Goal: Task Accomplishment & Management: Manage account settings

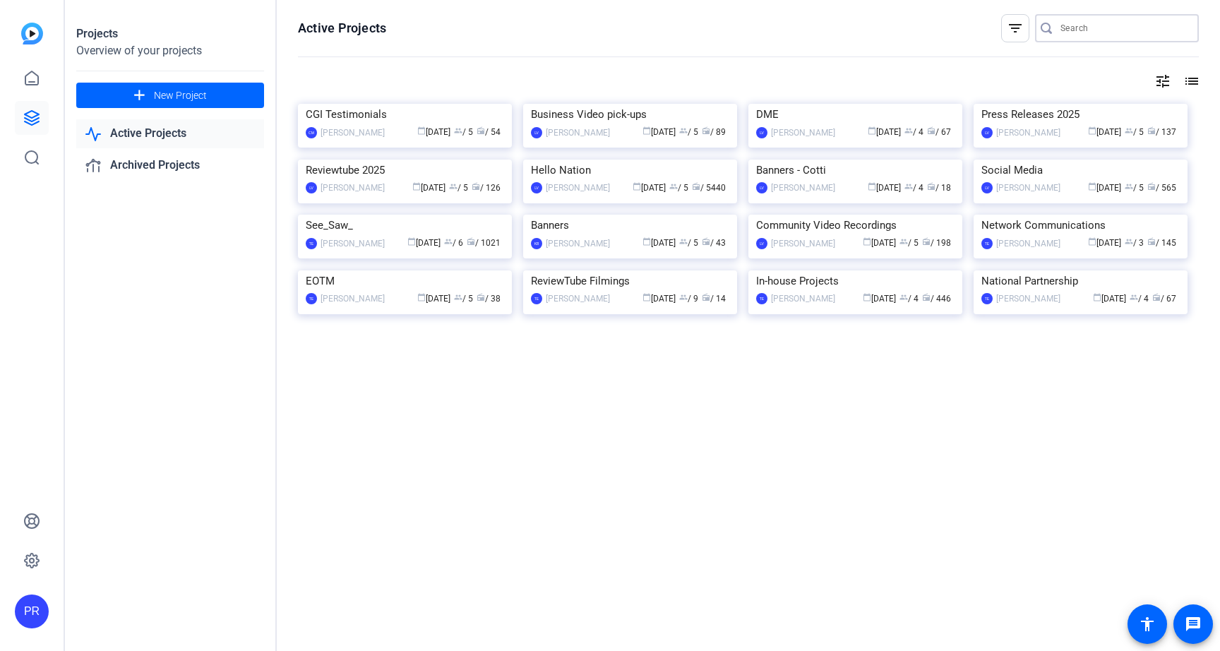
click at [1078, 32] on input "Search" at bounding box center [1124, 28] width 127 height 17
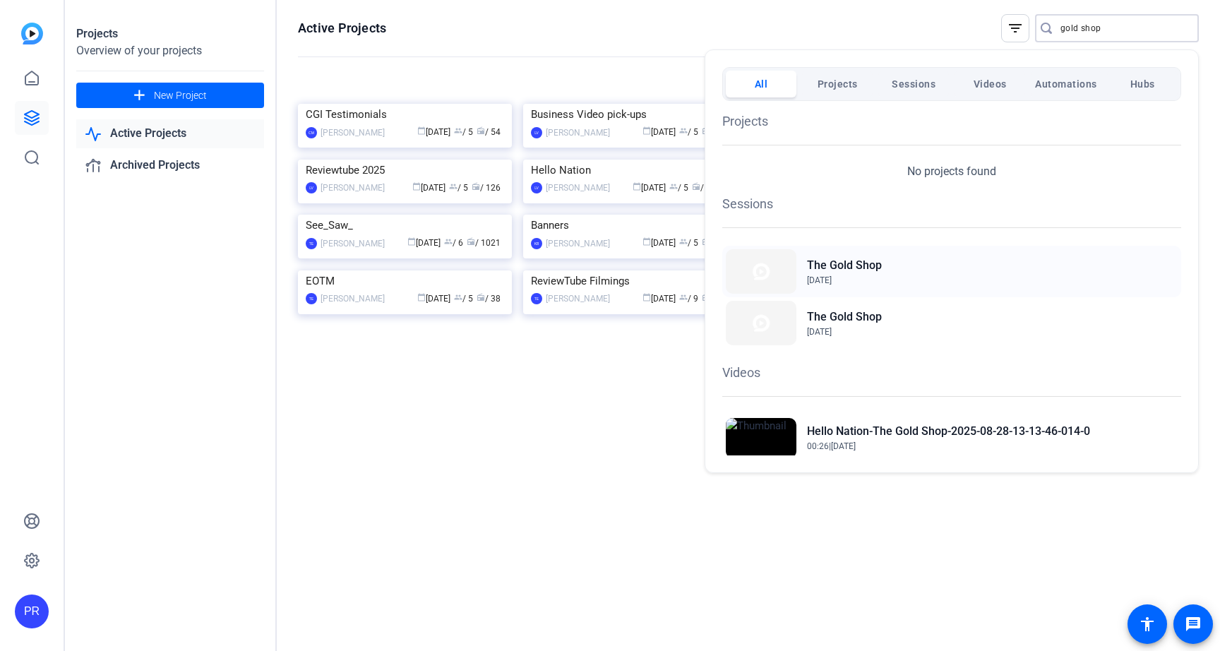
type input "gold shop"
click at [885, 275] on div "The Gold Shop Aug 28, 2025" at bounding box center [951, 272] width 459 height 52
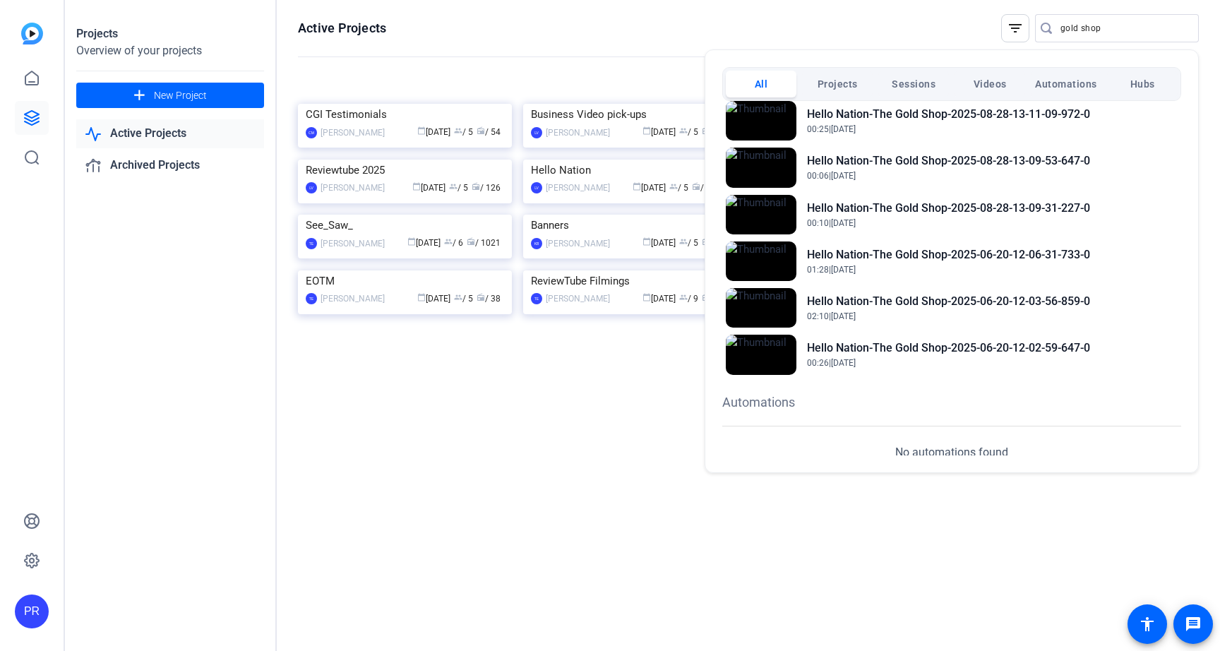
scroll to position [556, 0]
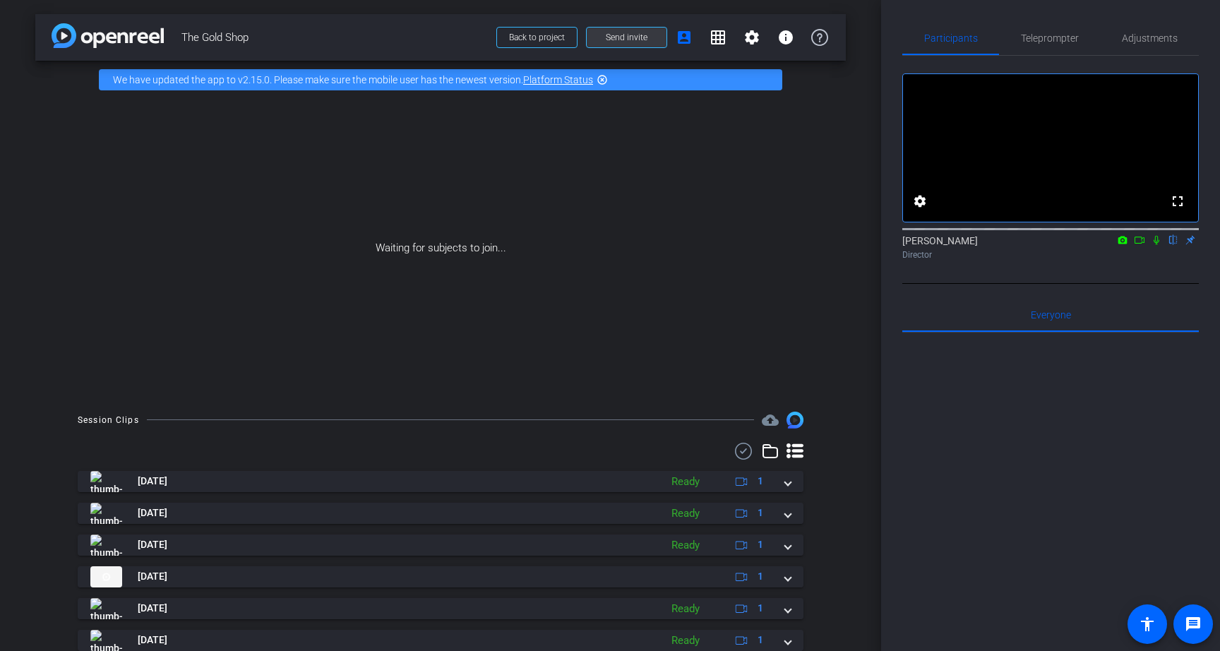
click at [647, 36] on span at bounding box center [627, 37] width 80 height 34
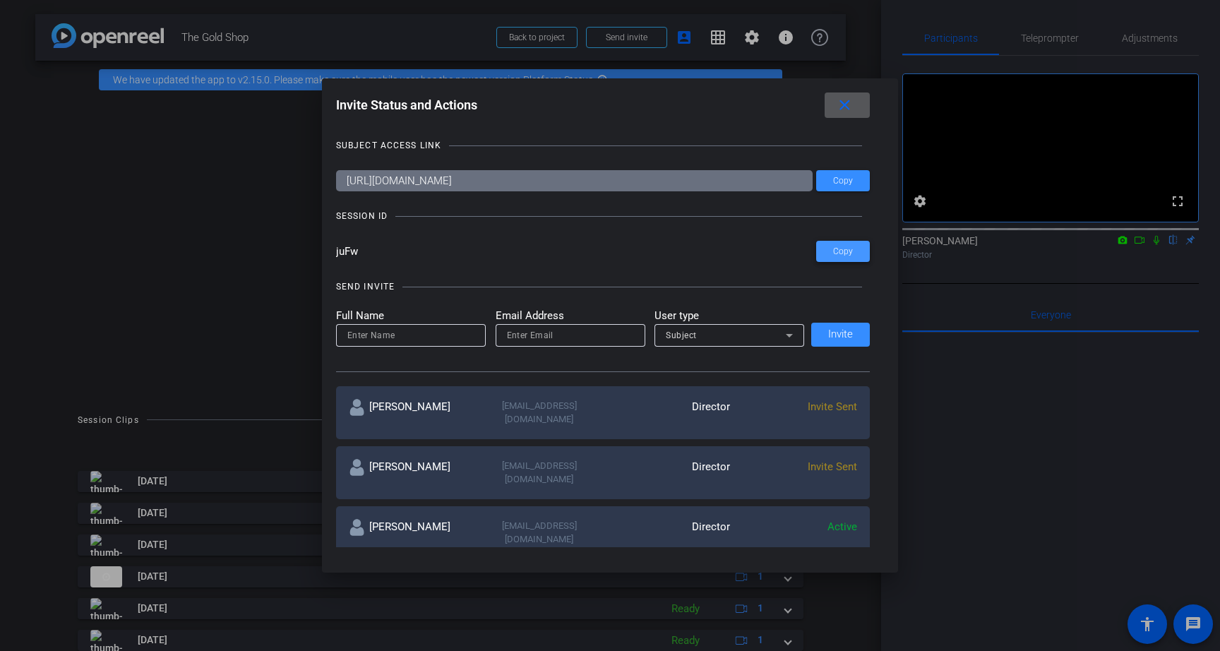
click at [847, 249] on span "Copy" at bounding box center [843, 251] width 20 height 11
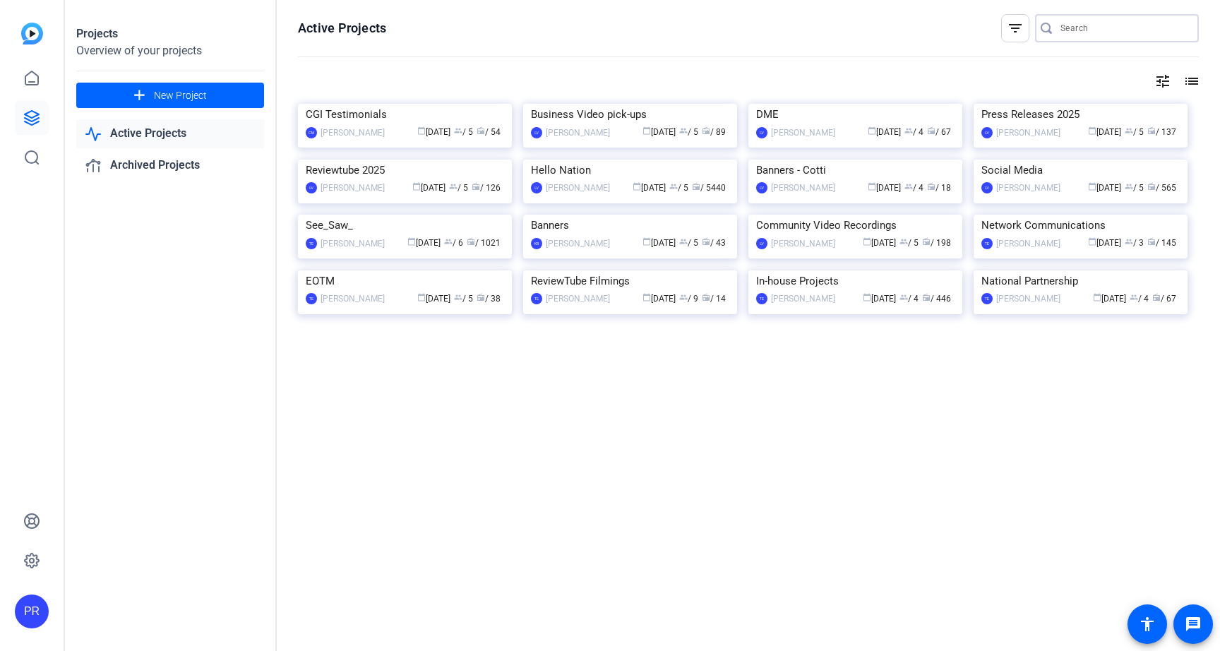
click at [1067, 23] on input "Search" at bounding box center [1124, 28] width 127 height 17
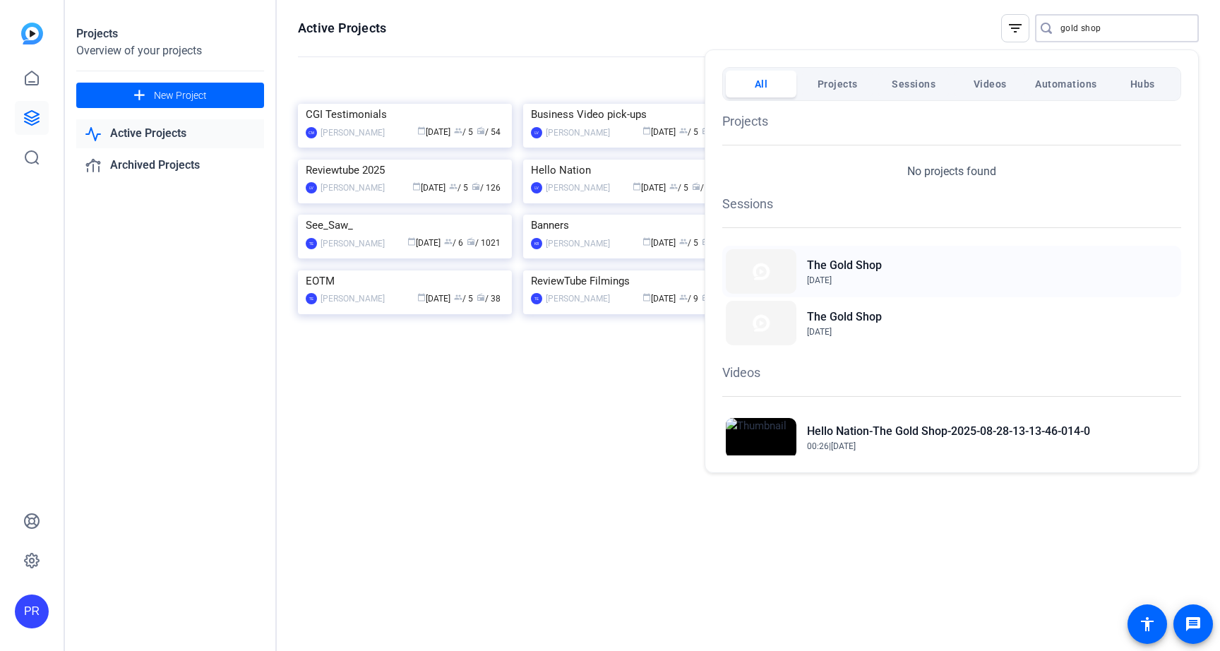
type input "gold shop"
click at [910, 267] on div "The Gold Shop [DATE]" at bounding box center [951, 272] width 459 height 52
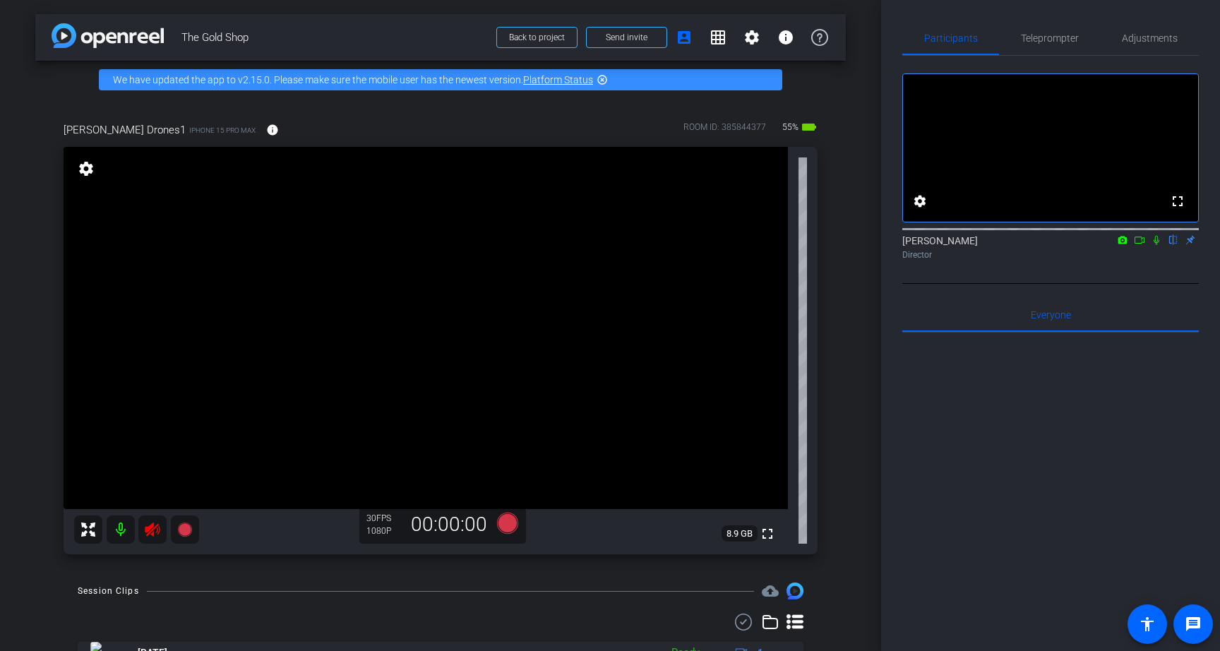
click at [150, 533] on icon at bounding box center [152, 530] width 15 height 14
click at [1061, 40] on span "Teleprompter" at bounding box center [1050, 38] width 58 height 10
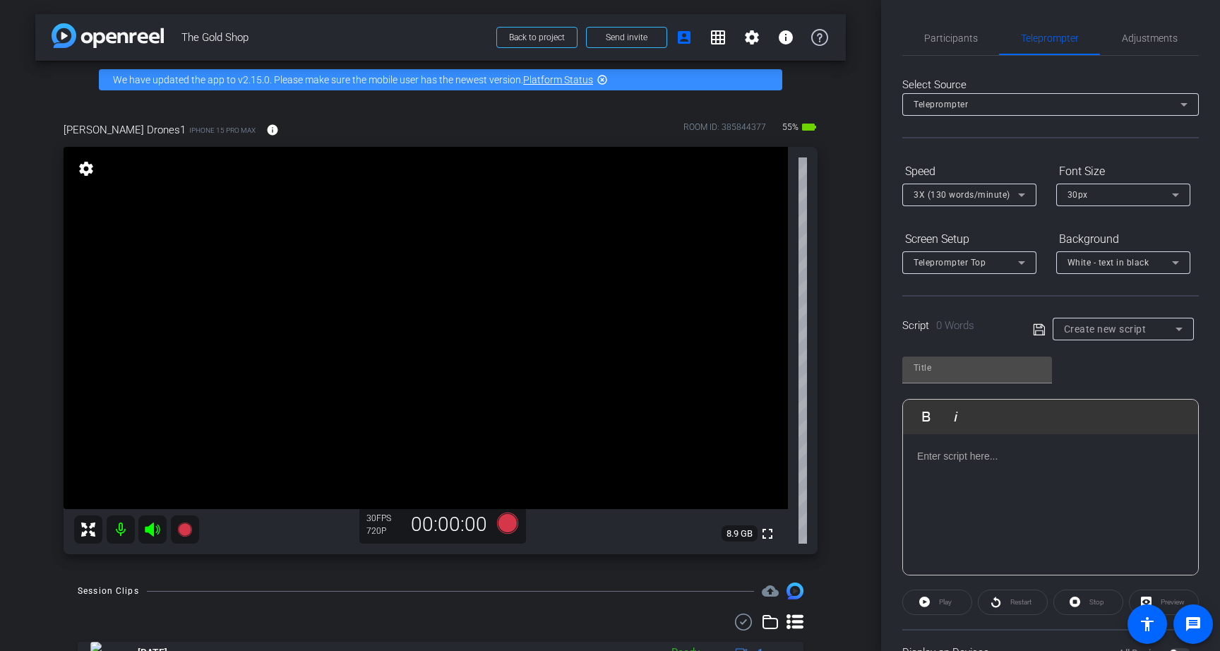
click at [1001, 457] on p at bounding box center [1050, 456] width 267 height 16
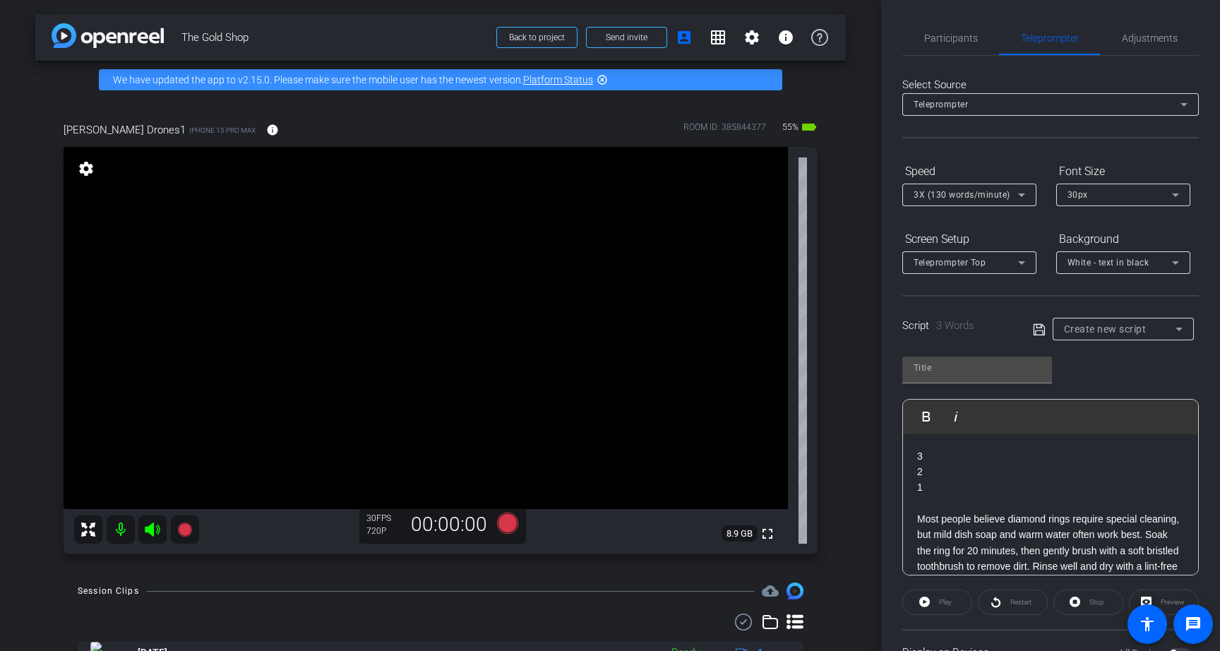
scroll to position [31, 0]
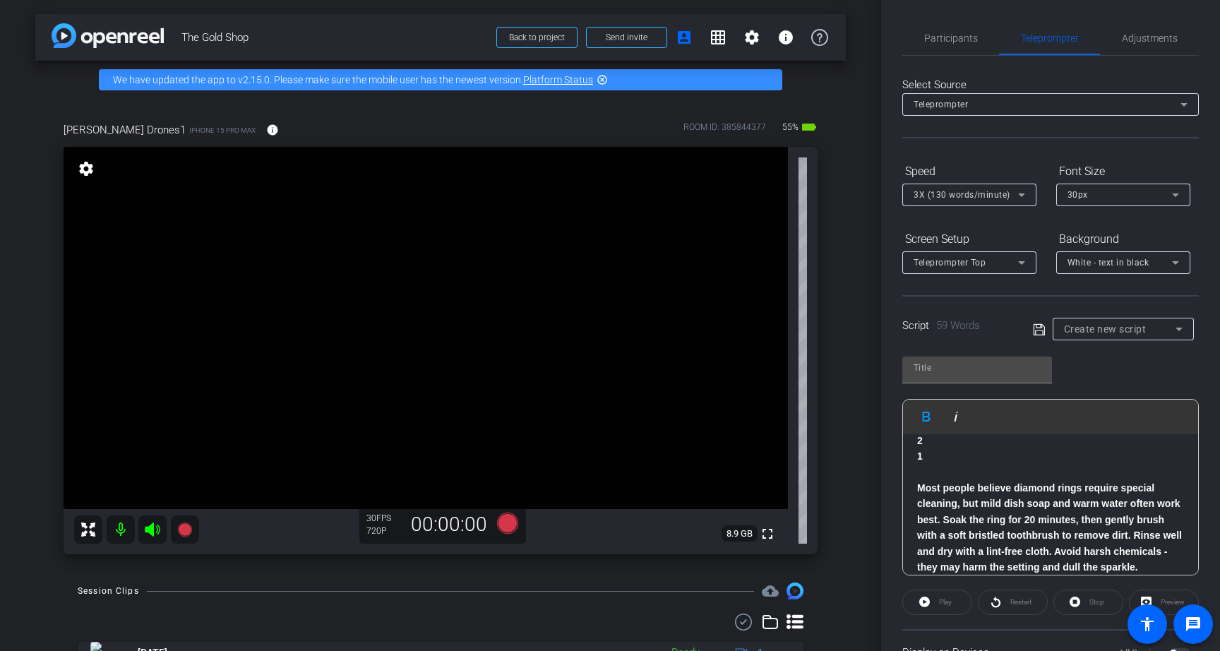
click at [219, 40] on span "The Gold Shop" at bounding box center [334, 37] width 306 height 28
copy div "The Gold Shop Back to project Send invite account_box grid_on settings info"
click at [972, 369] on input "text" at bounding box center [977, 367] width 127 height 17
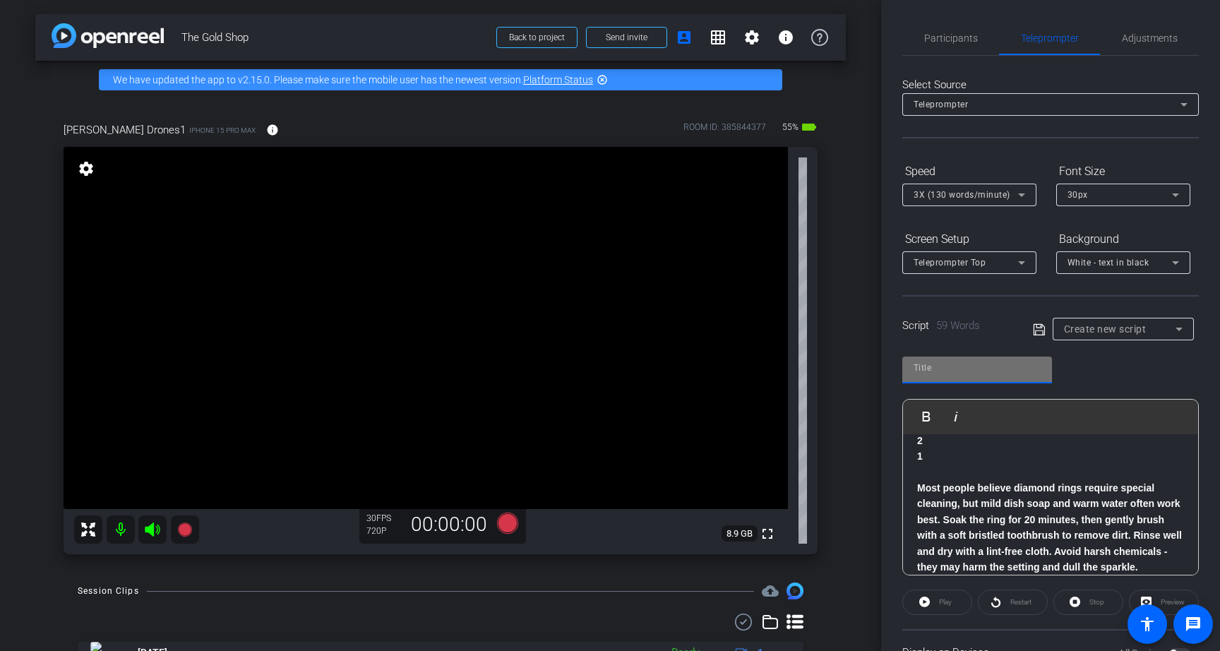
paste input "The Gold Shop"
type input "The Gold Shop"
click at [954, 192] on span "3X (130 words/minute)" at bounding box center [962, 195] width 97 height 10
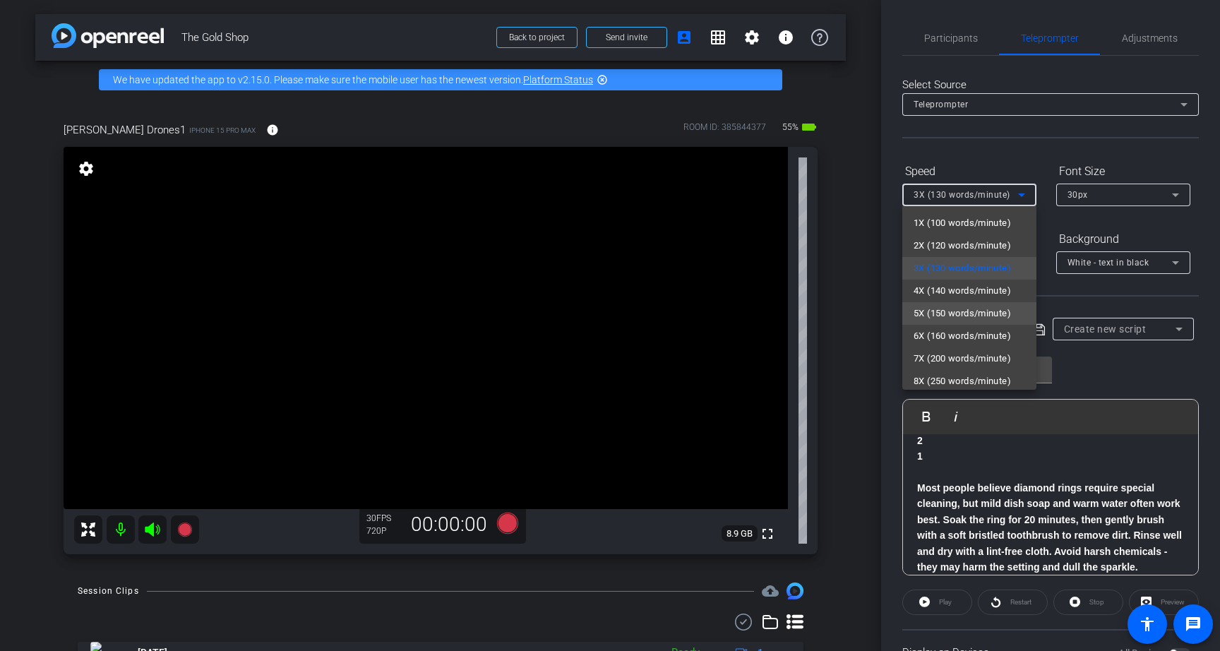
click at [957, 311] on span "5X (150 words/minute)" at bounding box center [962, 313] width 97 height 17
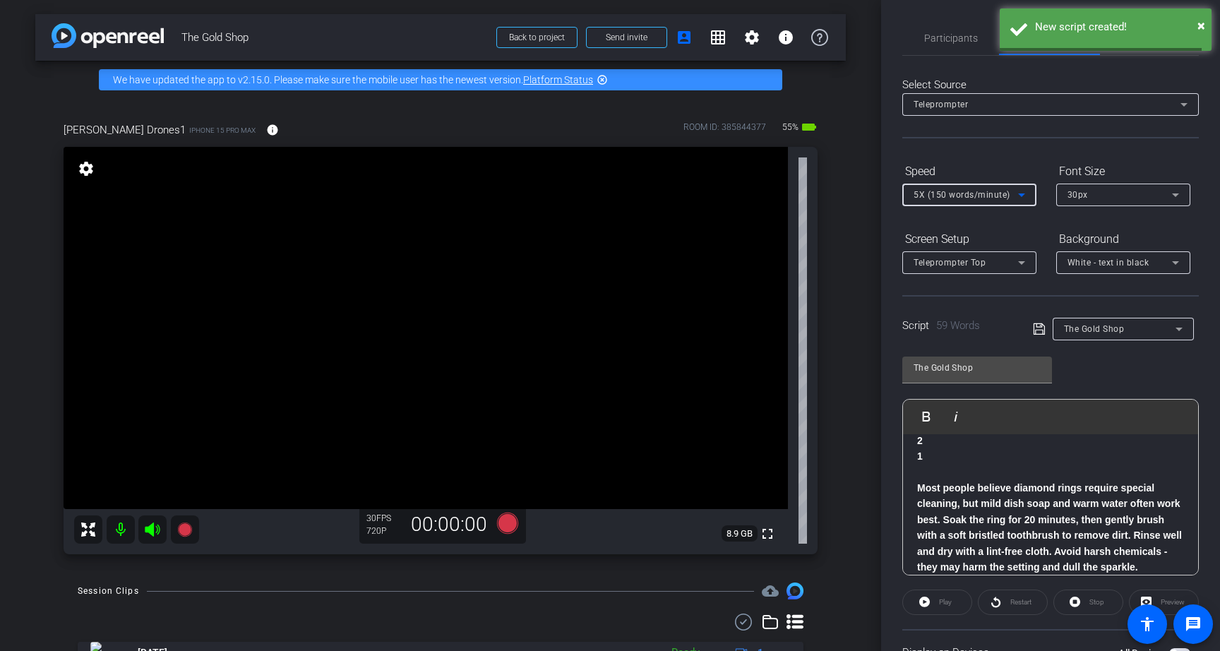
click at [1117, 188] on div "30px" at bounding box center [1120, 195] width 105 height 18
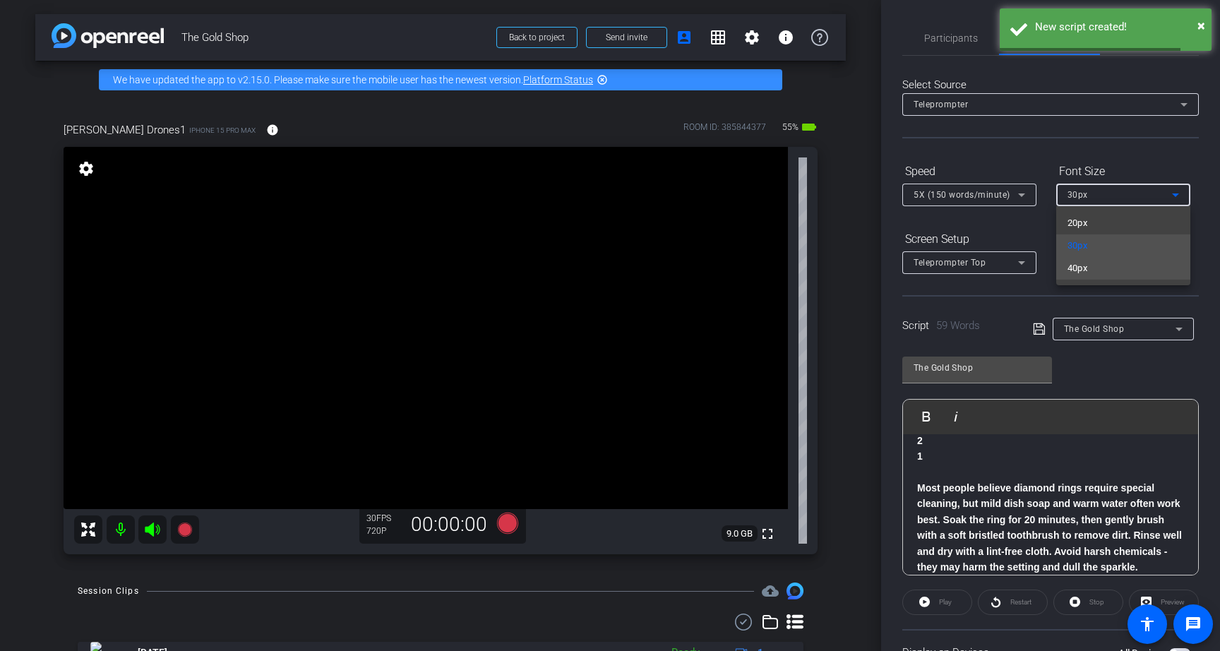
click at [1096, 278] on mat-option "40px" at bounding box center [1123, 268] width 134 height 23
click at [1116, 261] on span "White - text in black" at bounding box center [1109, 263] width 82 height 10
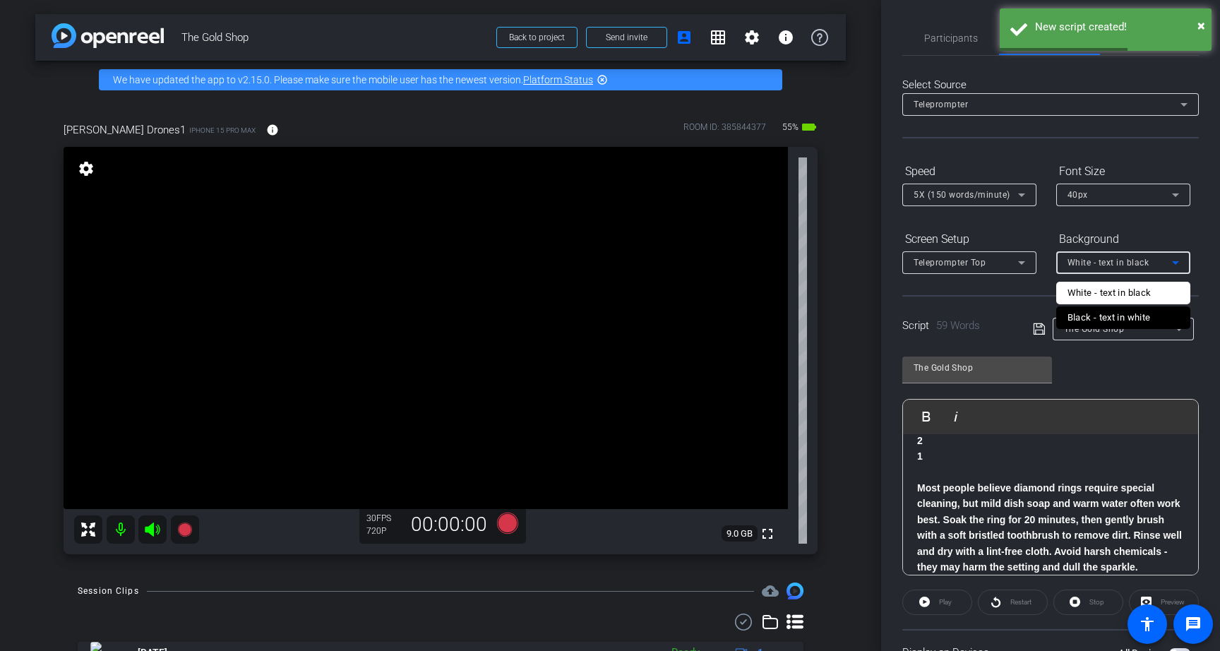
click at [1104, 321] on div "Black - text in white" at bounding box center [1109, 317] width 83 height 17
click at [1009, 263] on div "Teleprompter Top" at bounding box center [966, 262] width 105 height 18
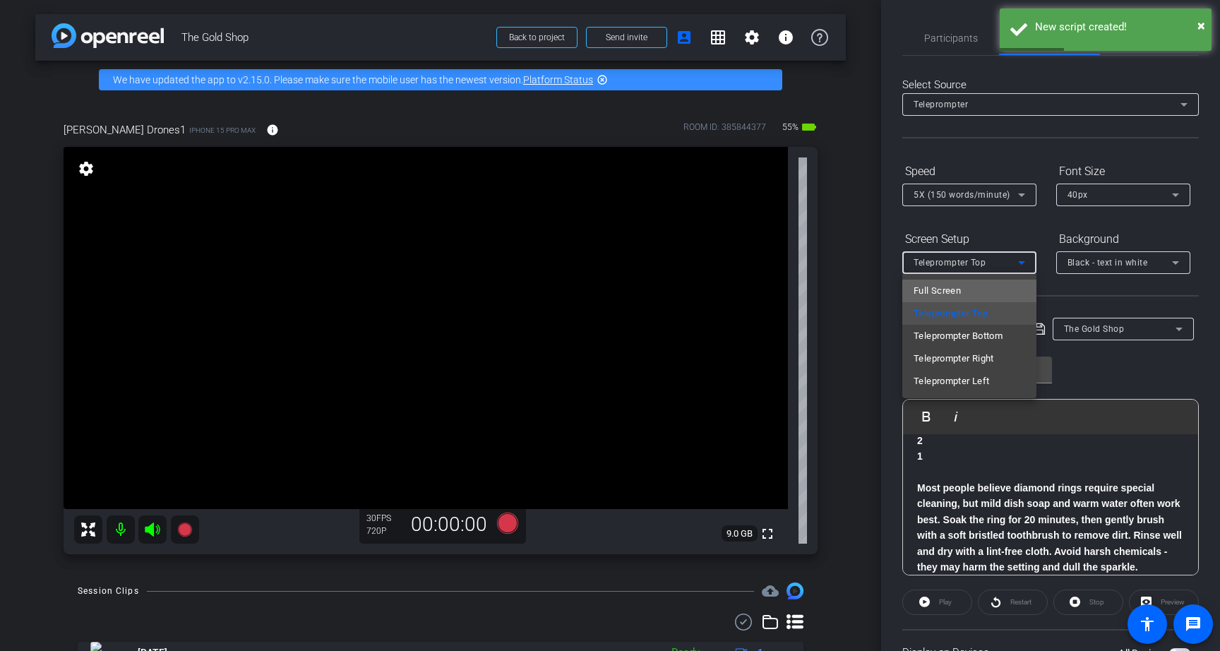
click at [998, 286] on mat-option "Full Screen" at bounding box center [969, 291] width 134 height 23
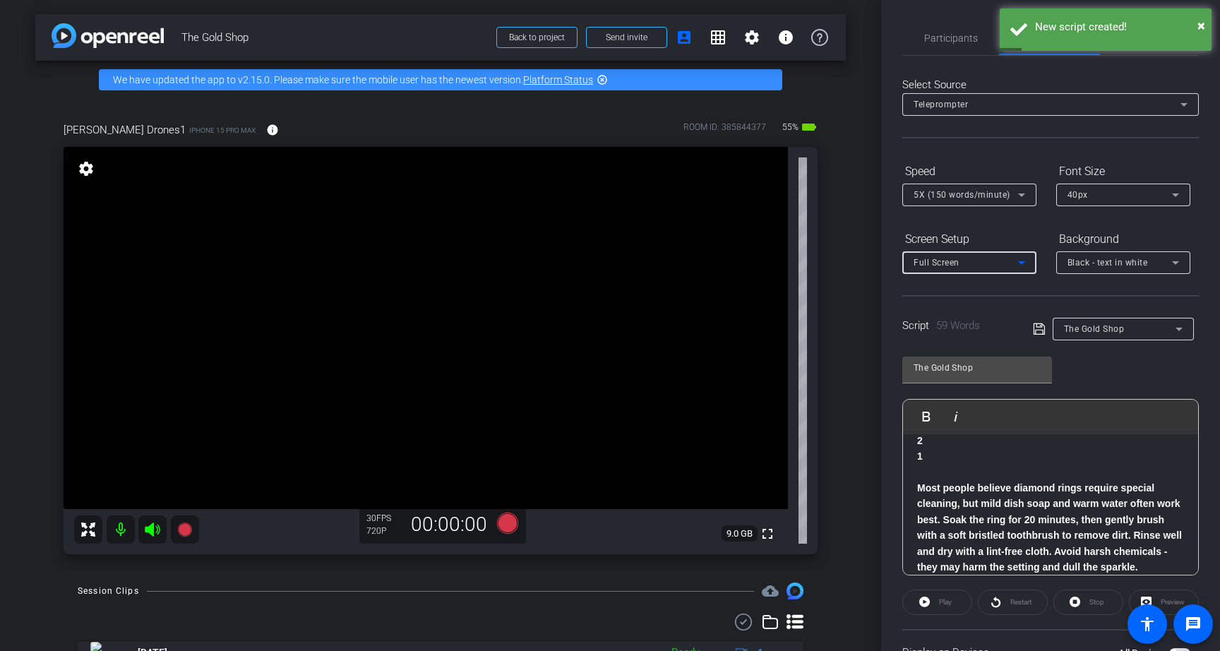
click at [1038, 330] on icon at bounding box center [1038, 328] width 11 height 11
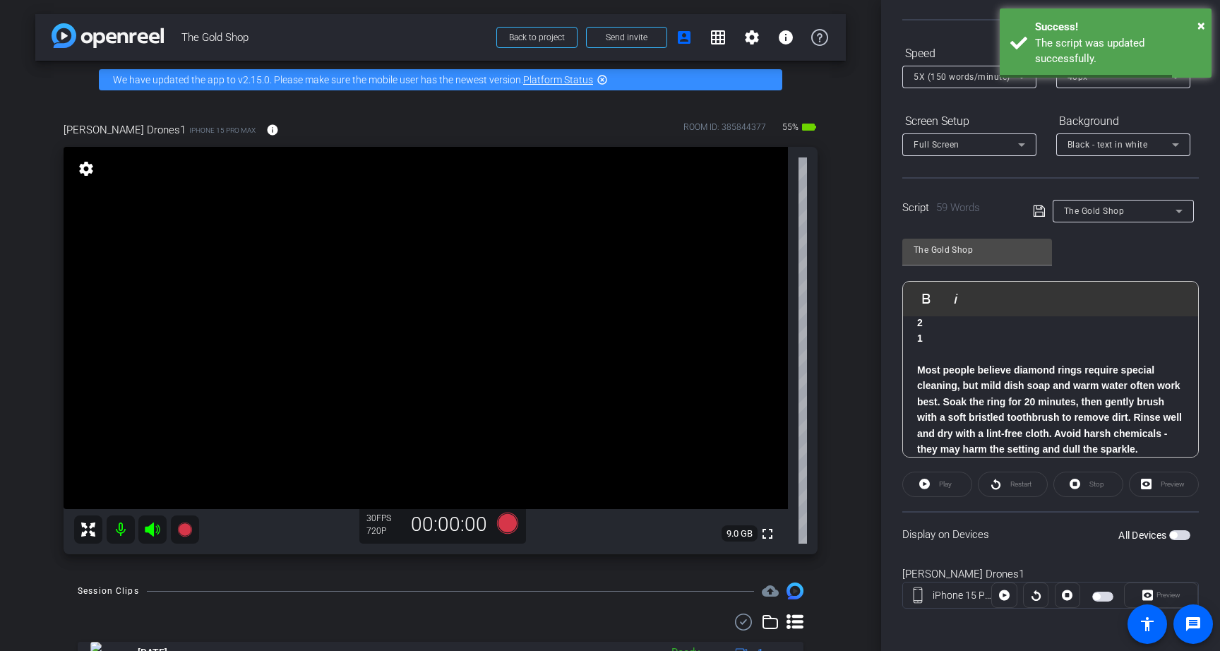
scroll to position [121, 0]
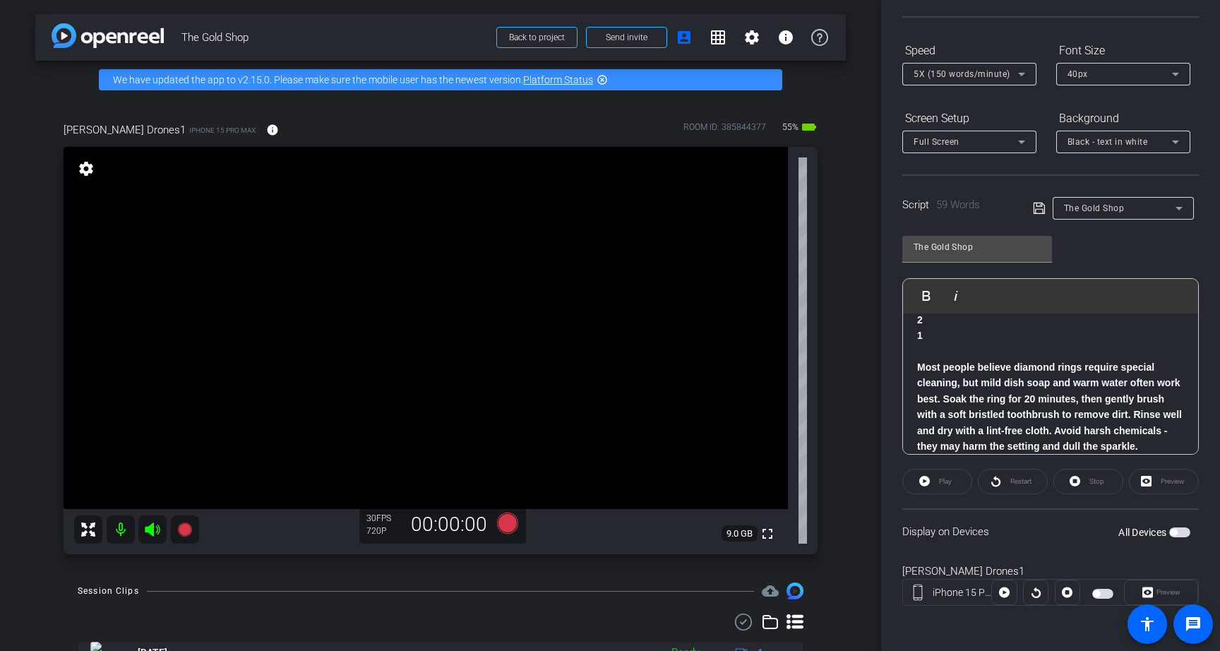
click at [1181, 532] on span "button" at bounding box center [1179, 532] width 21 height 10
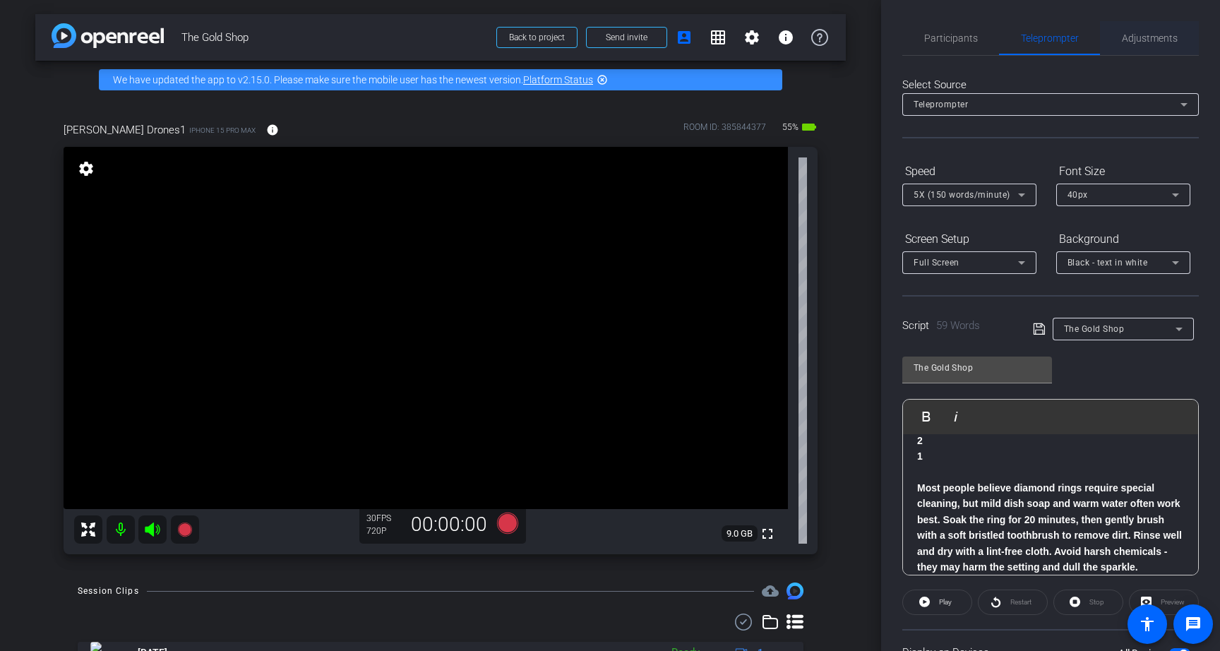
click at [1138, 35] on span "Adjustments" at bounding box center [1150, 38] width 56 height 10
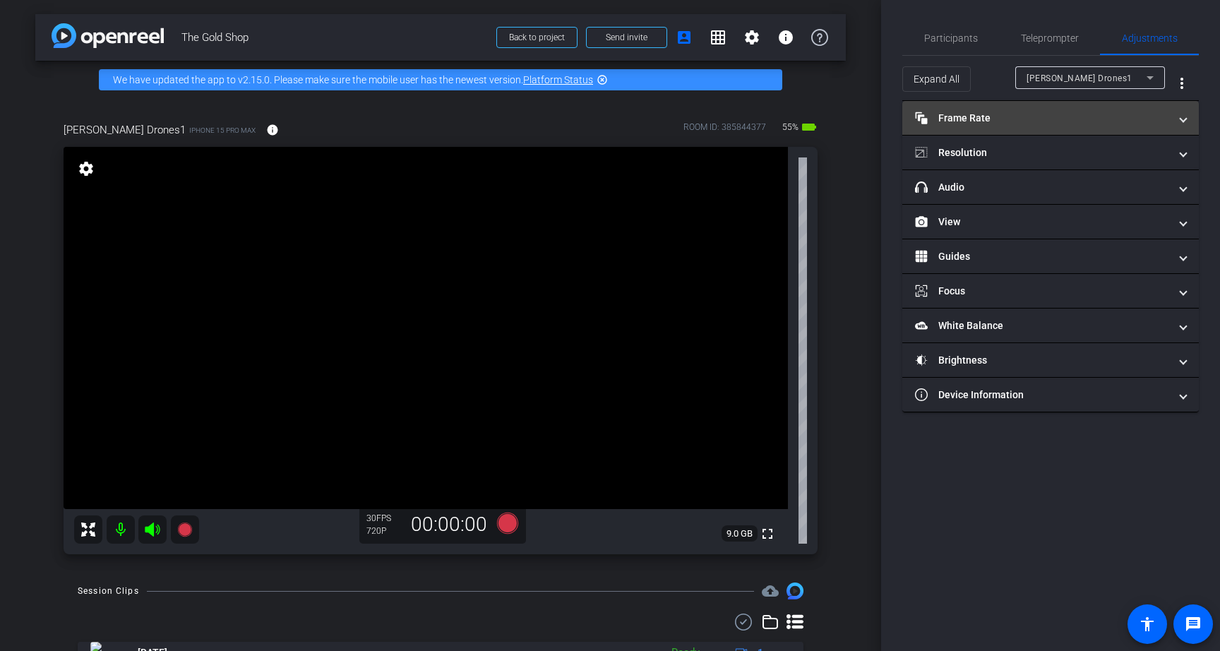
click at [1041, 113] on mat-panel-title "Frame Rate Frame Rate" at bounding box center [1042, 118] width 254 height 15
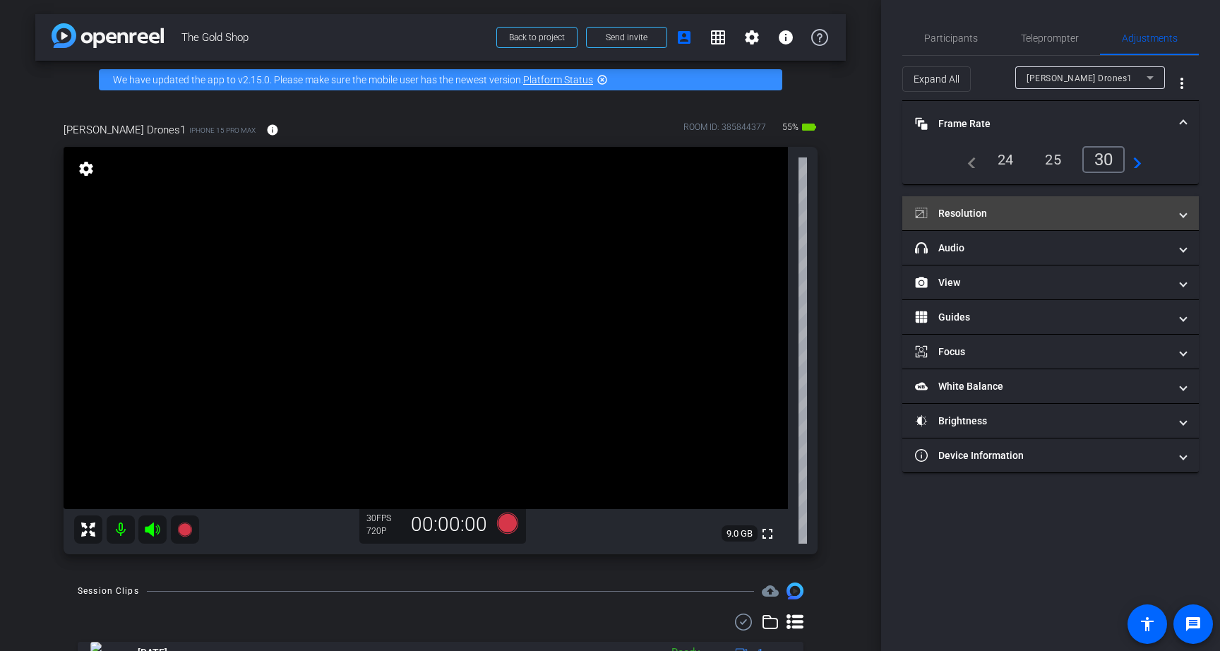
click at [1067, 208] on mat-panel-title "Resolution" at bounding box center [1042, 213] width 254 height 15
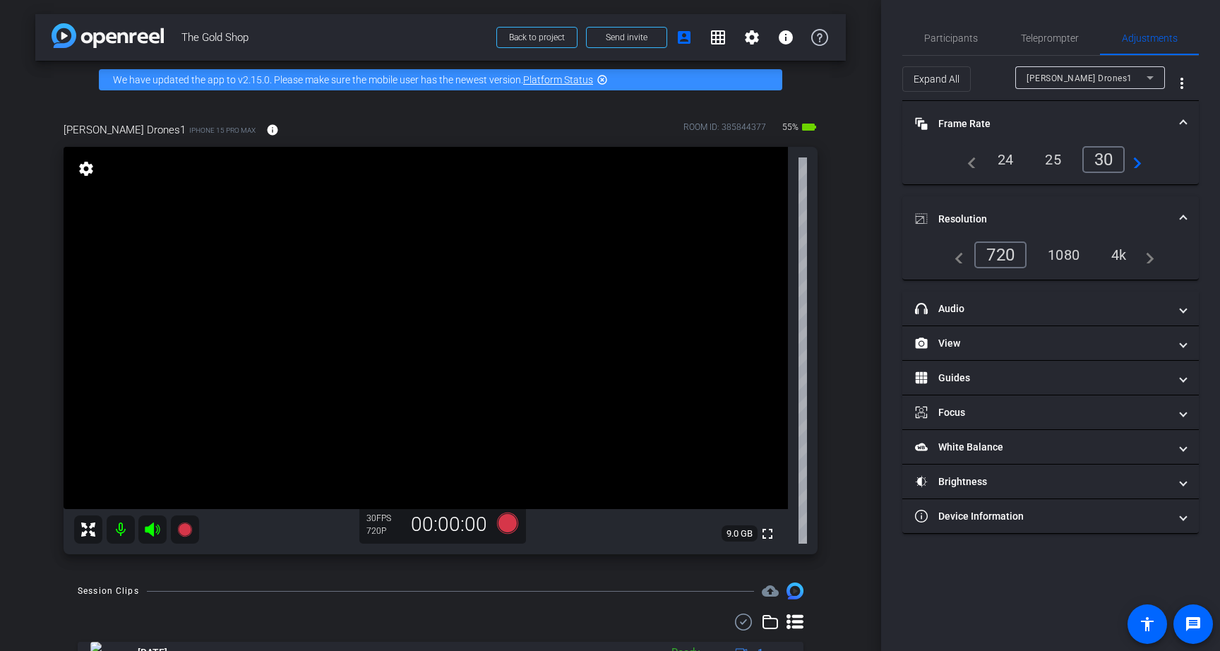
click at [1118, 253] on div "4k" at bounding box center [1119, 255] width 37 height 24
click at [266, 126] on mat-icon "info" at bounding box center [272, 130] width 13 height 13
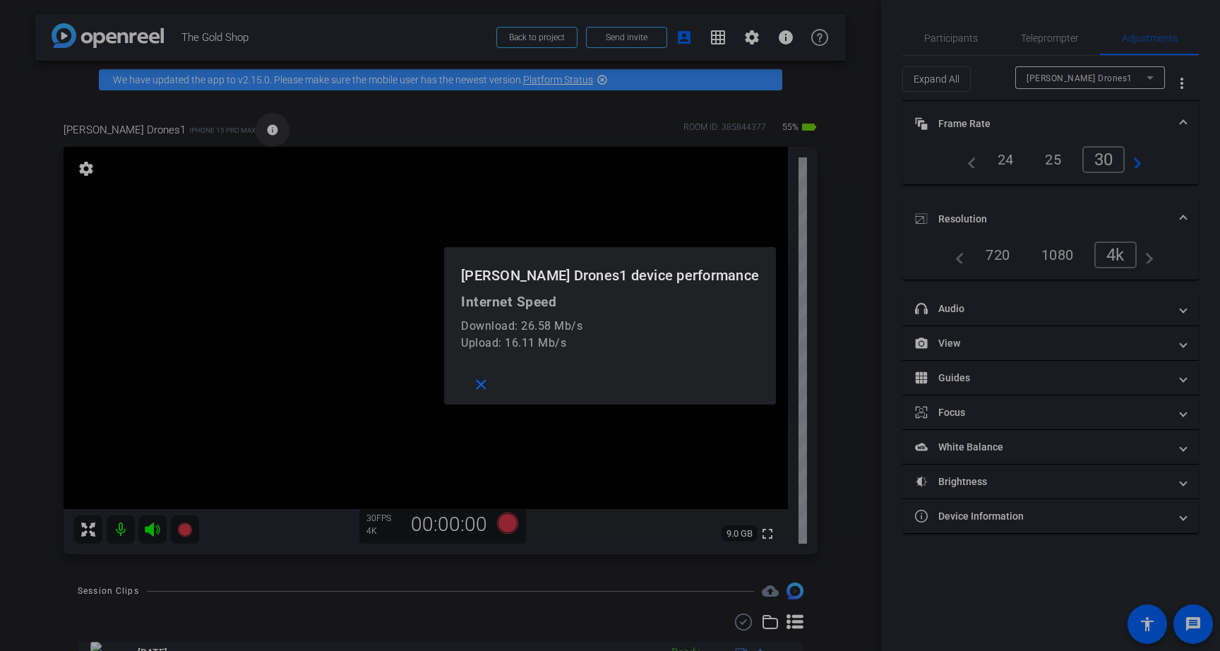
click at [222, 126] on div at bounding box center [610, 325] width 1220 height 651
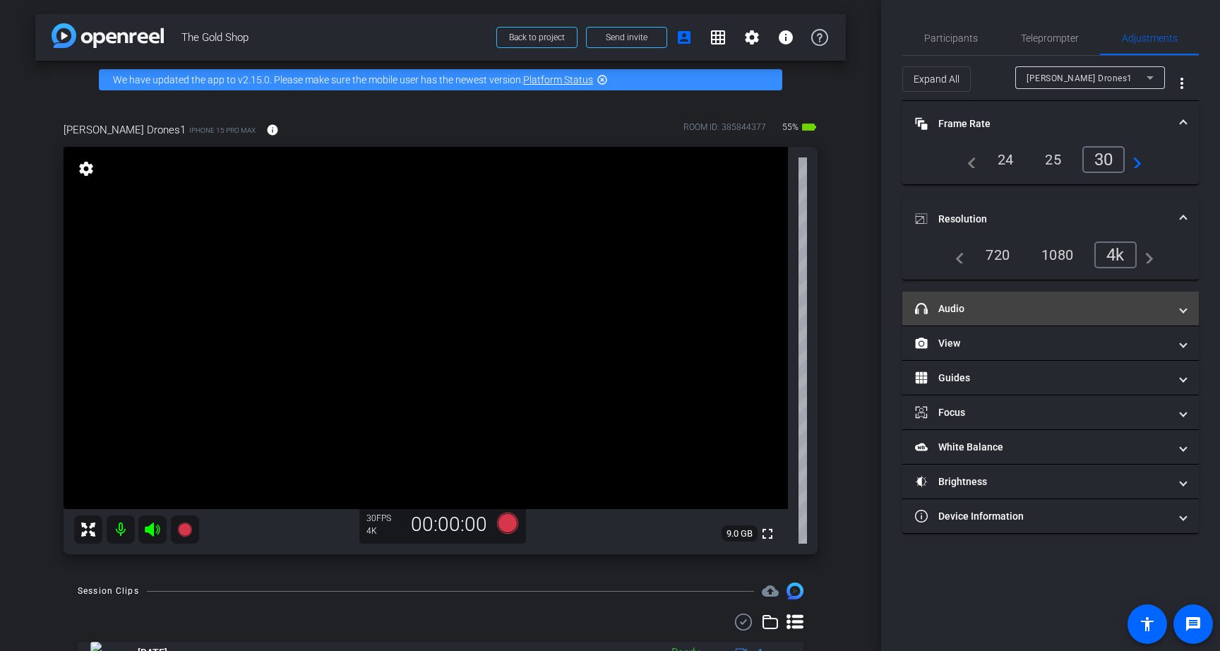
click at [1047, 306] on mat-panel-title "headphone icon Audio" at bounding box center [1042, 308] width 254 height 15
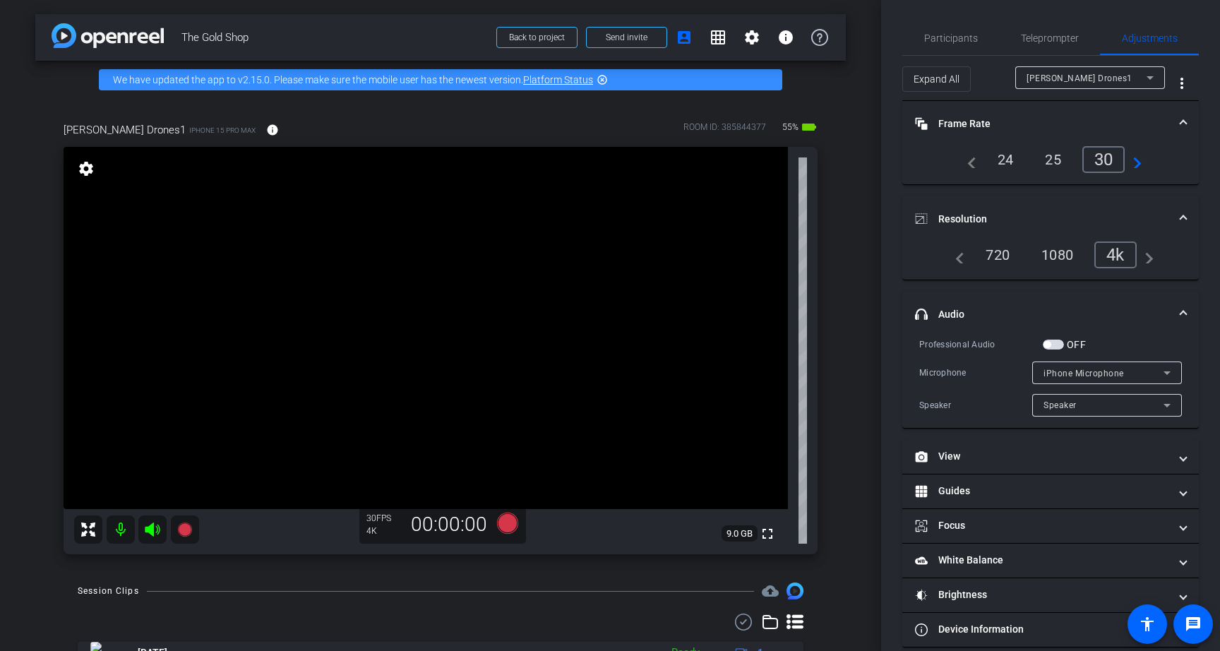
scroll to position [17, 0]
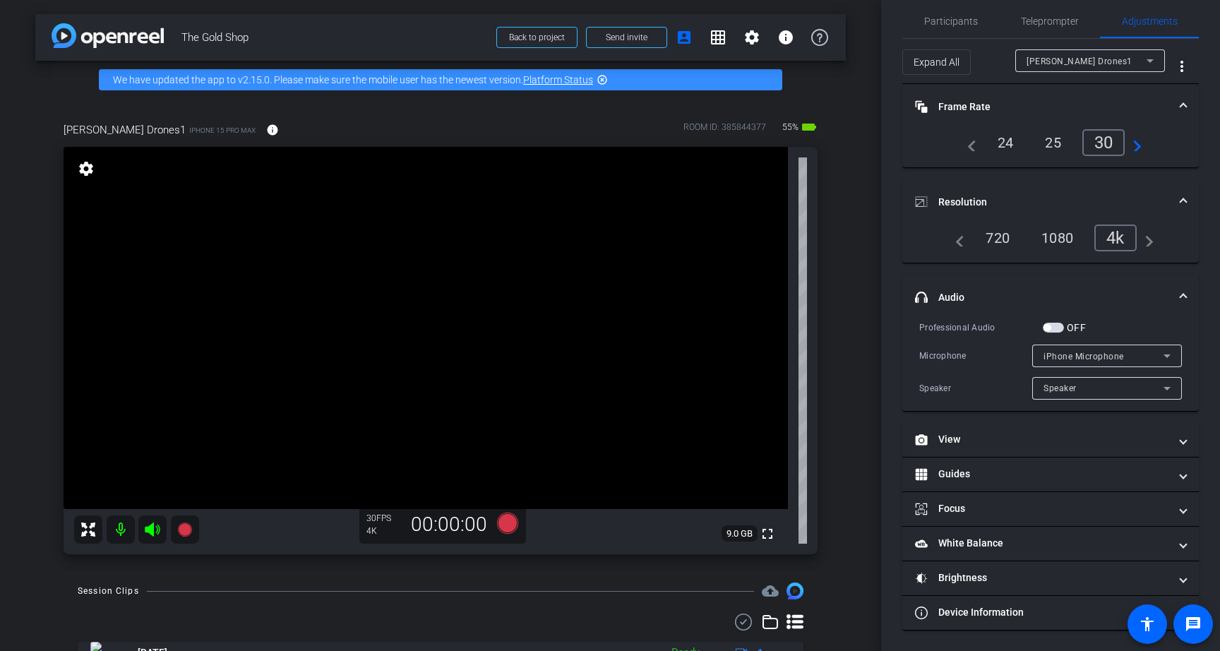
click at [1056, 327] on span "button" at bounding box center [1053, 328] width 21 height 10
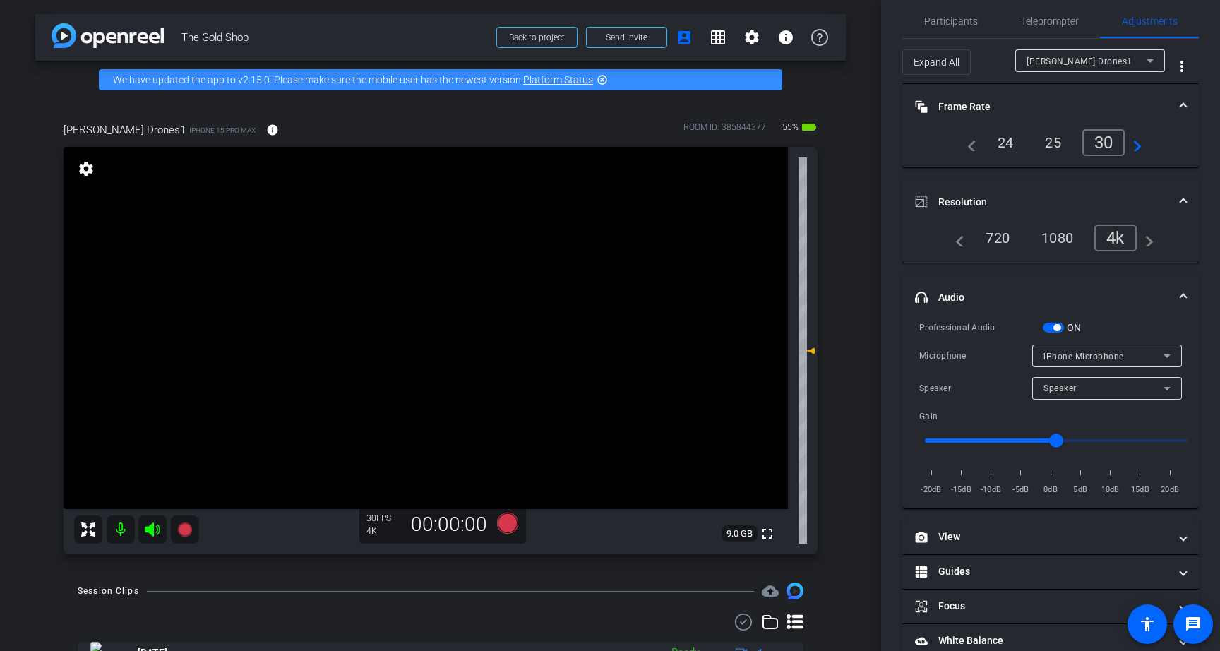
click at [1082, 352] on span "iPhone Microphone" at bounding box center [1084, 357] width 80 height 10
click at [1082, 352] on div at bounding box center [610, 325] width 1220 height 651
click at [1079, 382] on div "Speaker" at bounding box center [1104, 388] width 120 height 18
click at [1079, 382] on div at bounding box center [610, 325] width 1220 height 651
click at [934, 6] on span "Participants" at bounding box center [951, 21] width 54 height 34
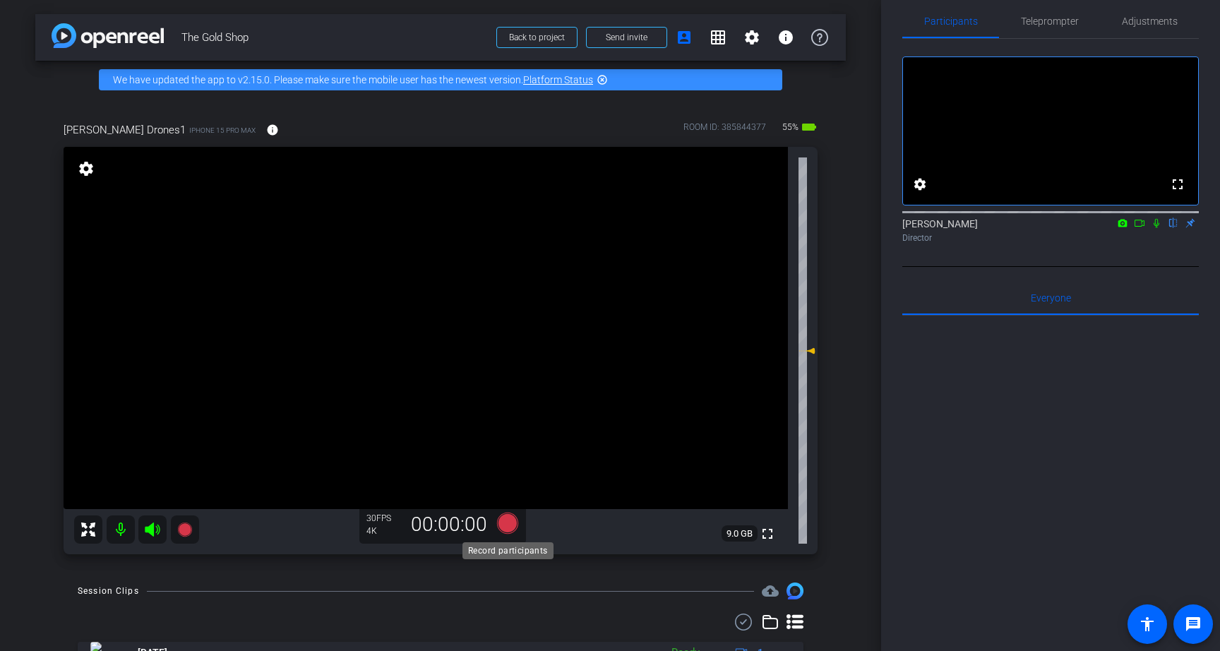
click at [506, 525] on icon at bounding box center [507, 523] width 21 height 21
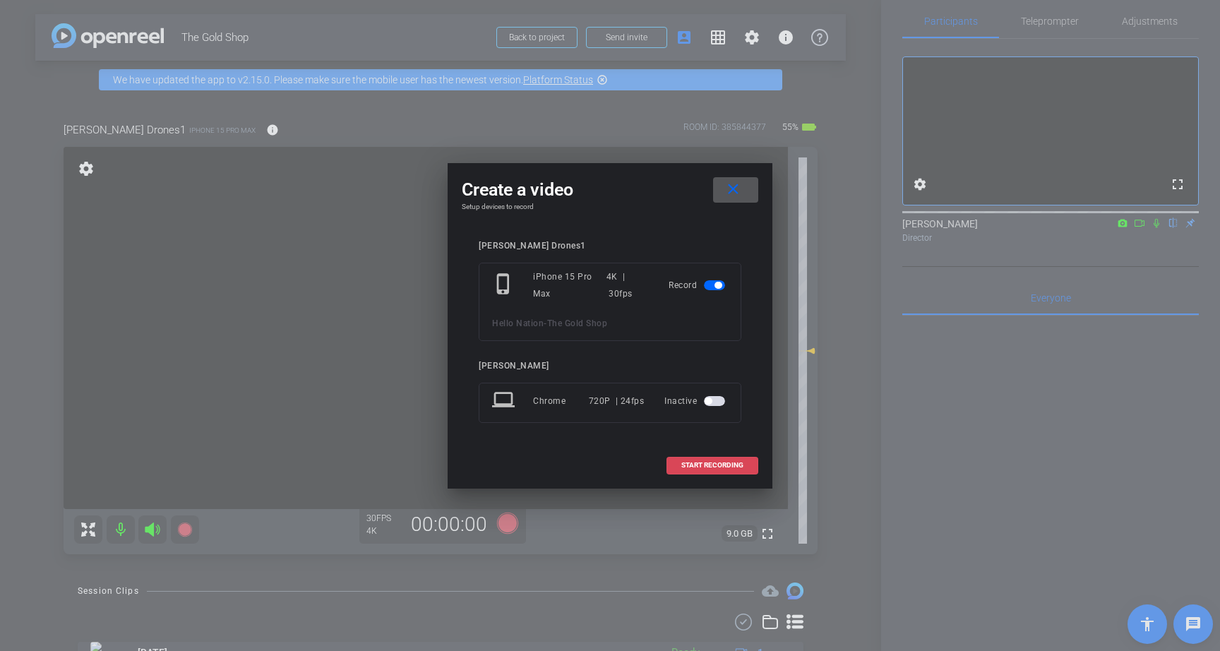
click at [714, 462] on span "START RECORDING" at bounding box center [712, 465] width 62 height 7
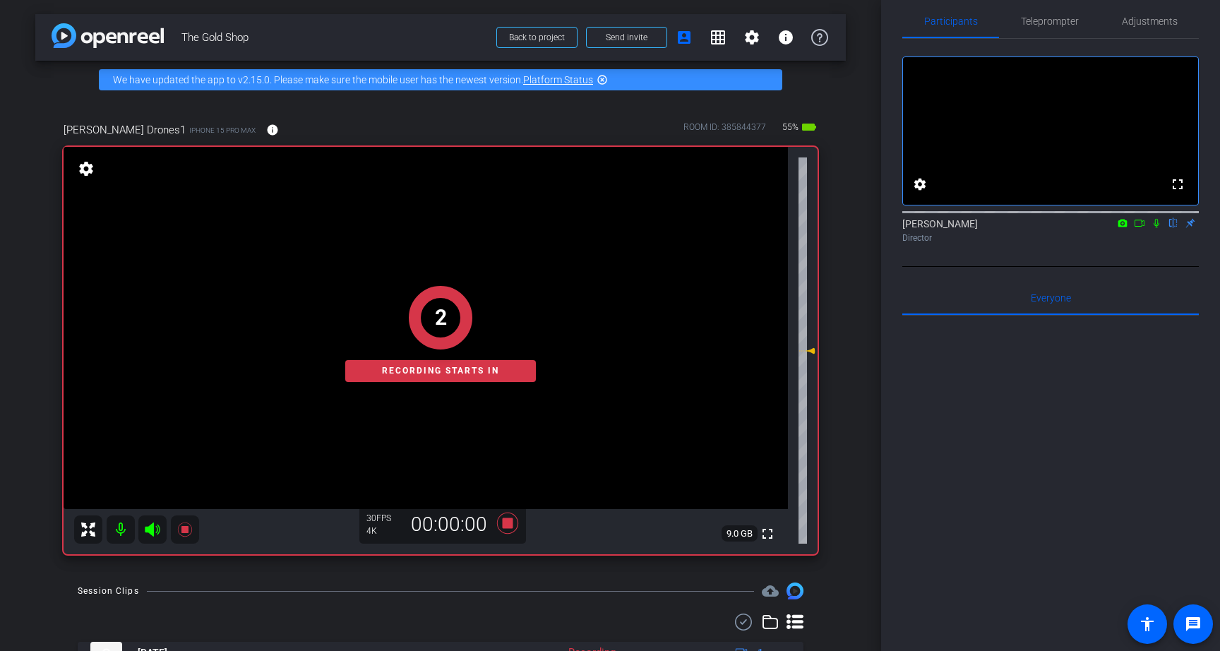
click at [1157, 228] on icon at bounding box center [1156, 223] width 11 height 10
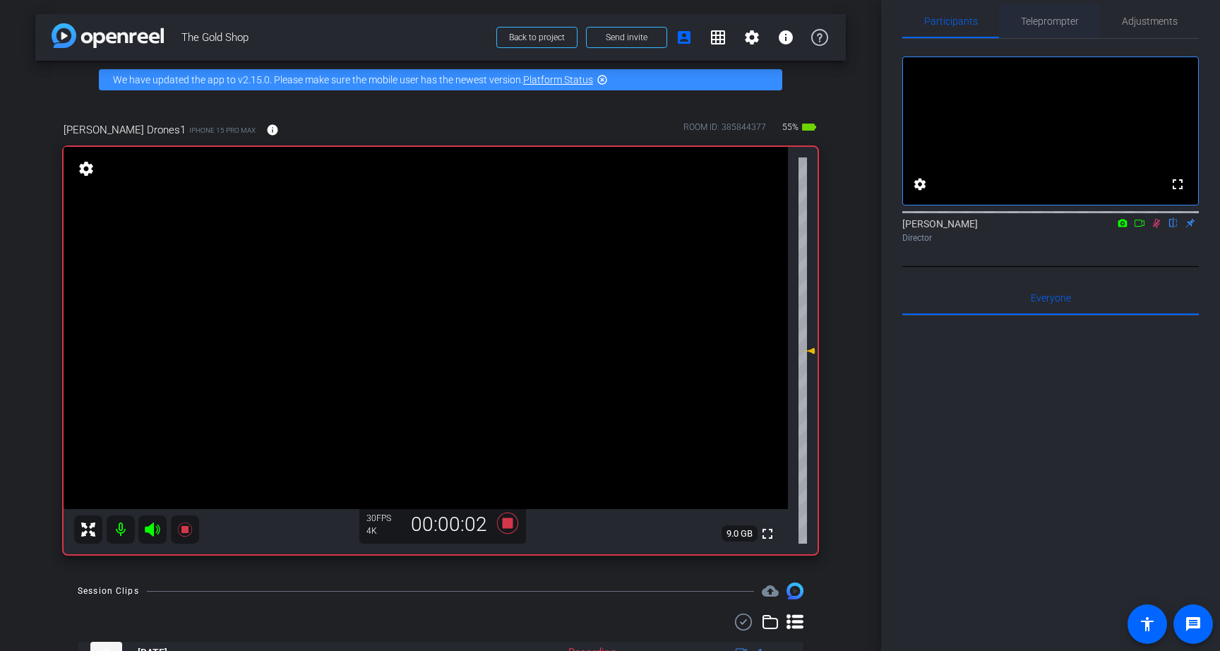
click at [1039, 11] on span "Teleprompter" at bounding box center [1050, 21] width 58 height 34
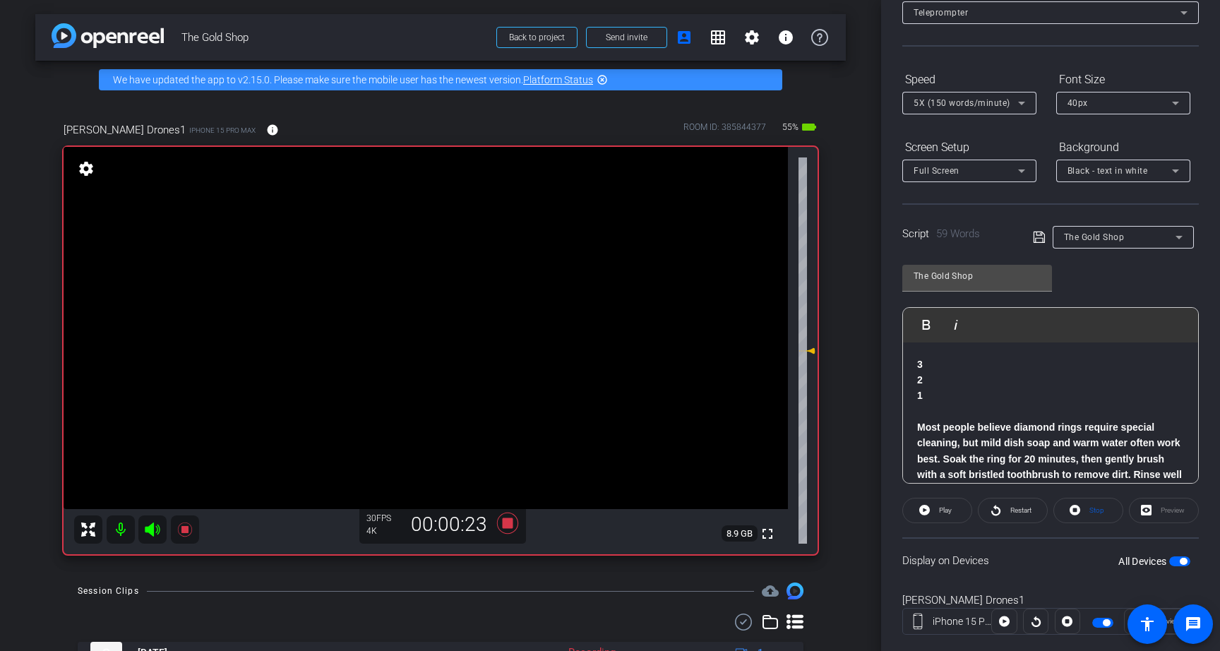
scroll to position [0, 0]
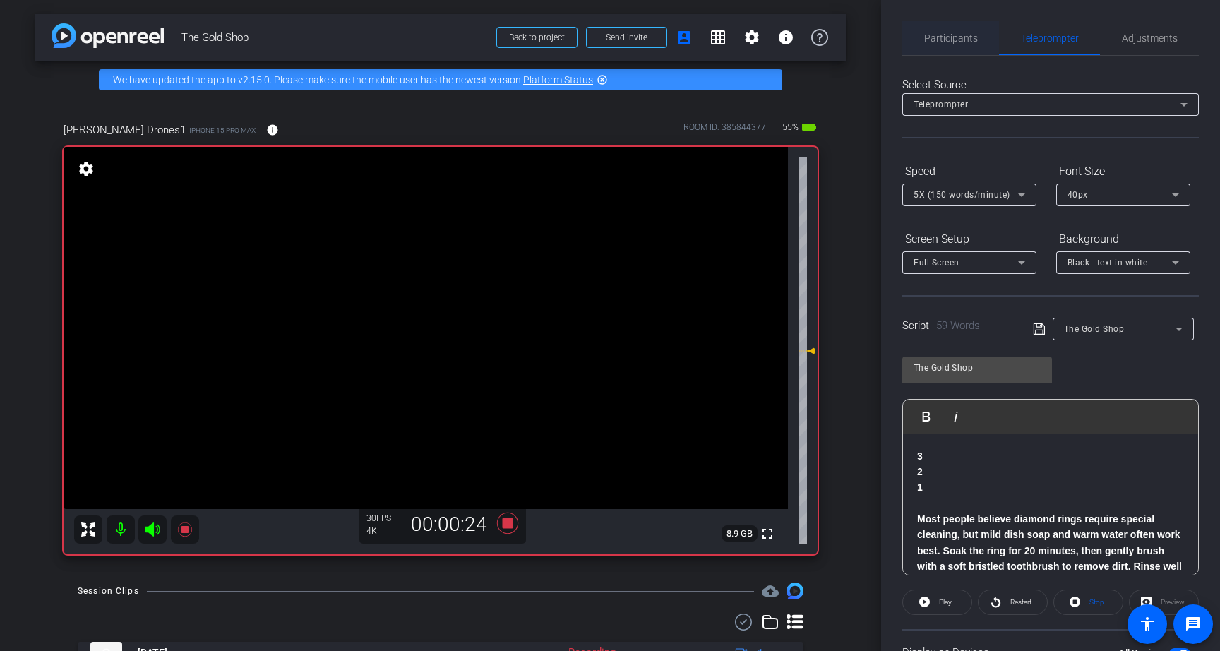
click at [966, 35] on span "Participants" at bounding box center [951, 38] width 54 height 10
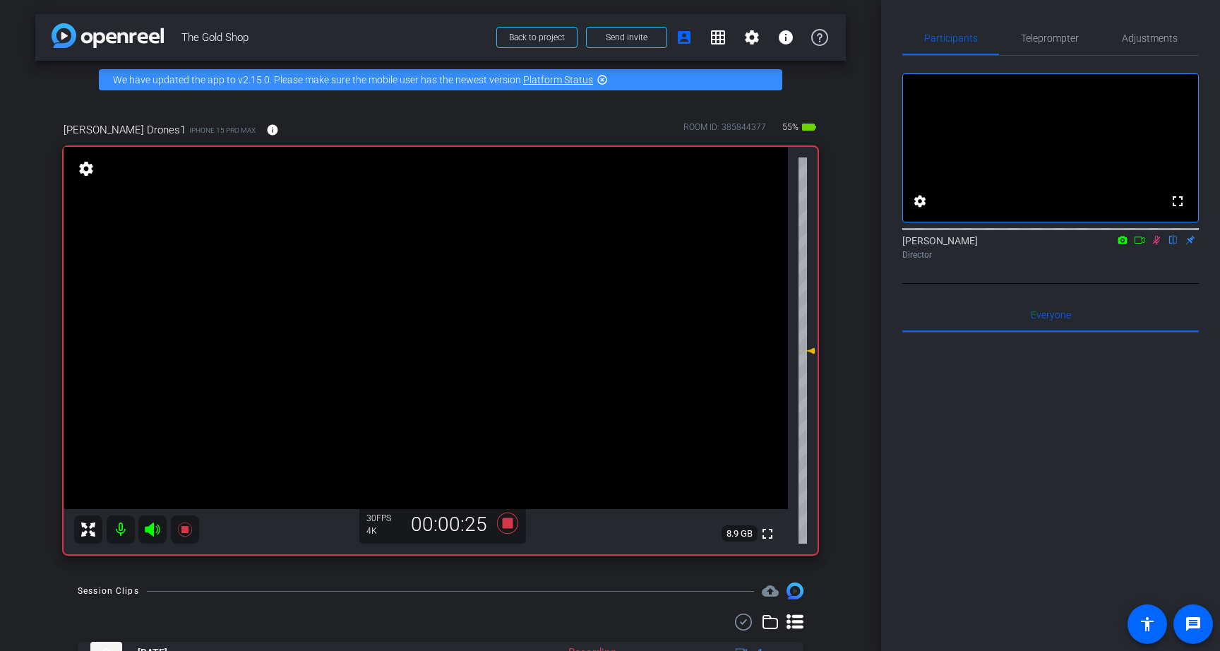
click at [1157, 245] on icon at bounding box center [1157, 240] width 8 height 9
click at [510, 520] on icon at bounding box center [507, 523] width 21 height 21
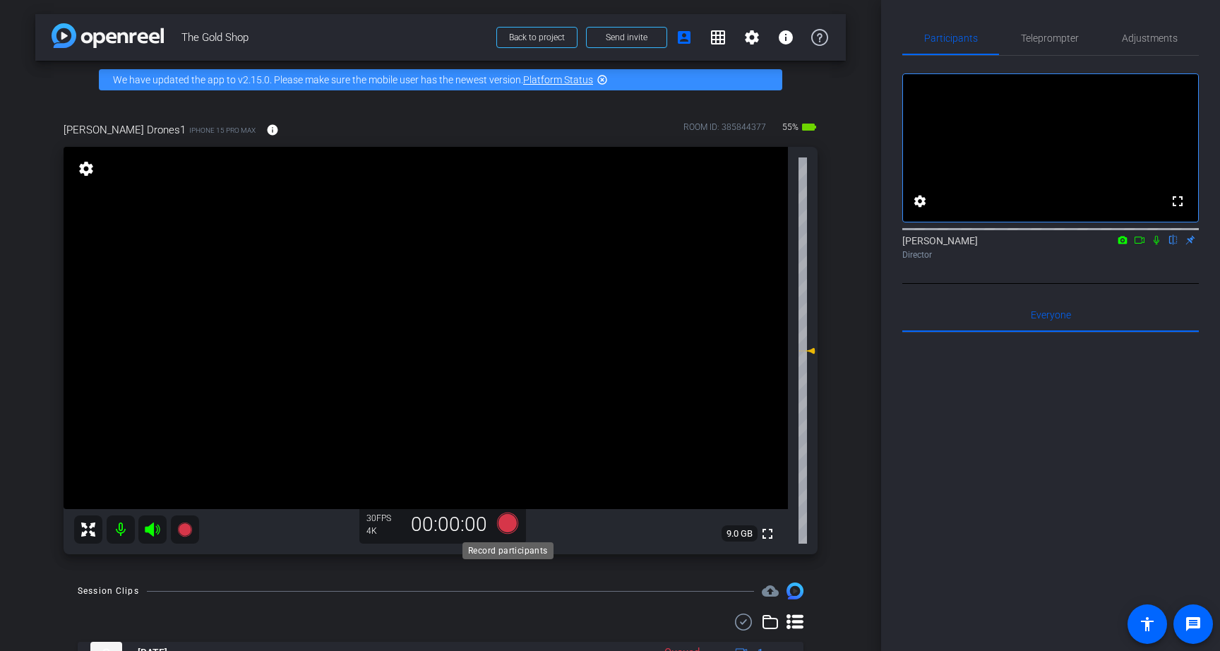
click at [508, 525] on icon at bounding box center [507, 523] width 21 height 21
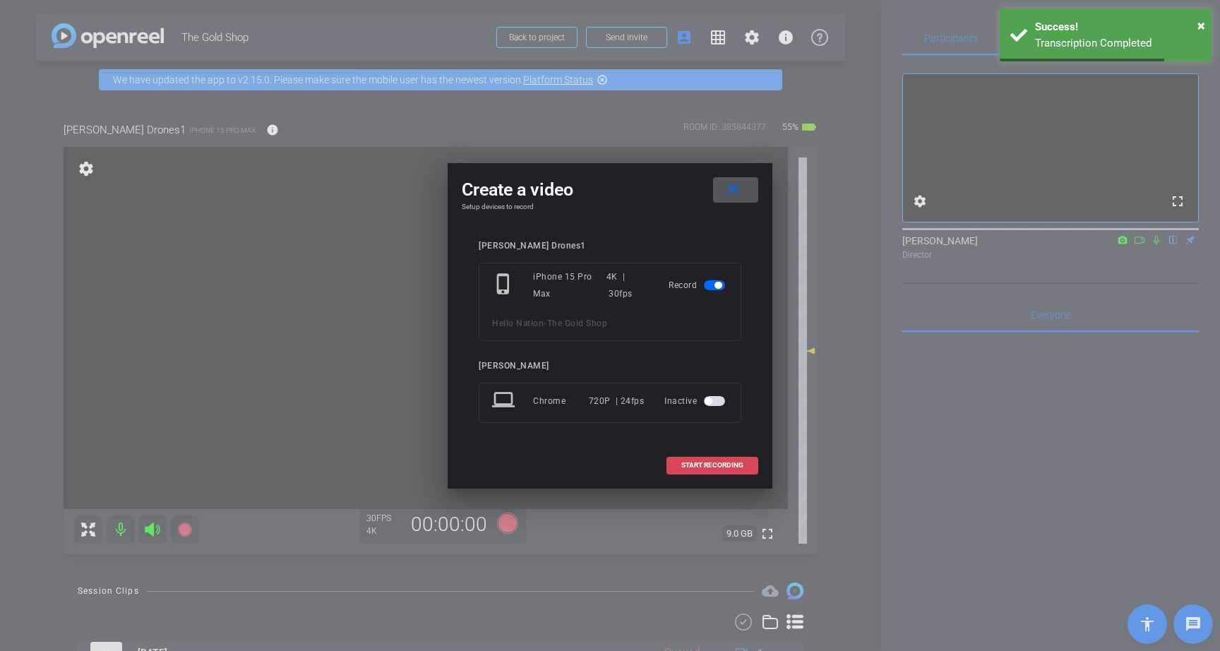
click at [740, 462] on span "START RECORDING" at bounding box center [712, 465] width 62 height 7
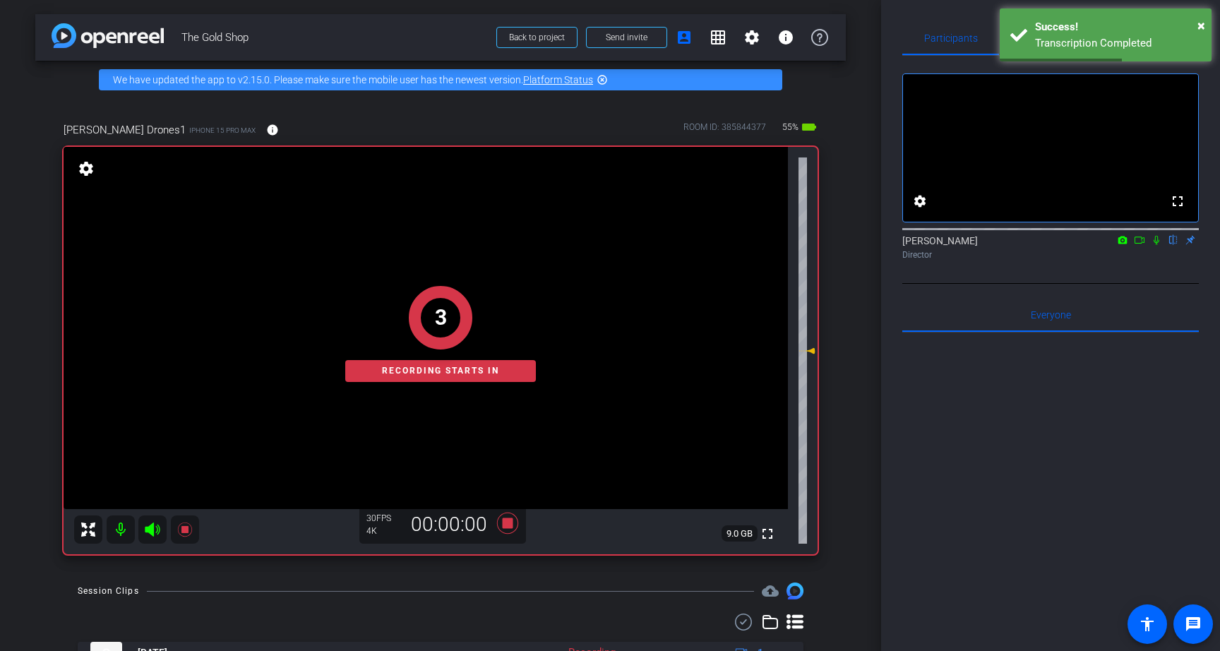
click at [1157, 245] on icon at bounding box center [1156, 240] width 11 height 10
click at [1036, 40] on div "Transcription Completed" at bounding box center [1118, 43] width 166 height 16
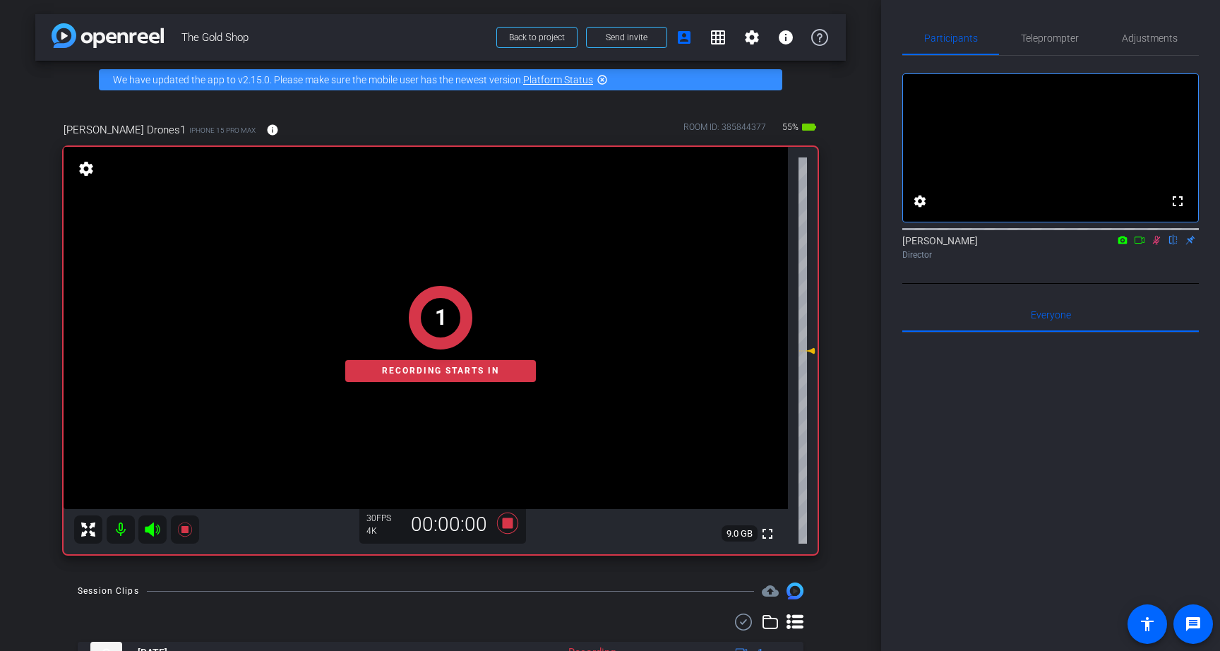
click at [1036, 40] on span "Teleprompter" at bounding box center [1050, 38] width 58 height 10
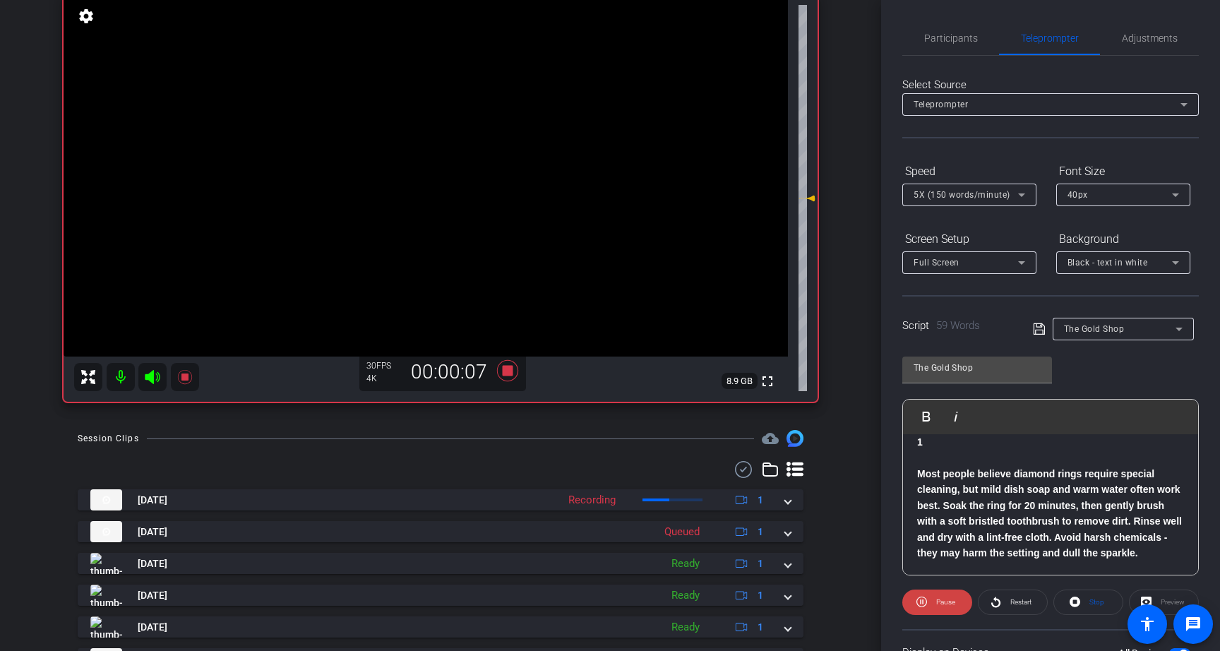
scroll to position [132, 0]
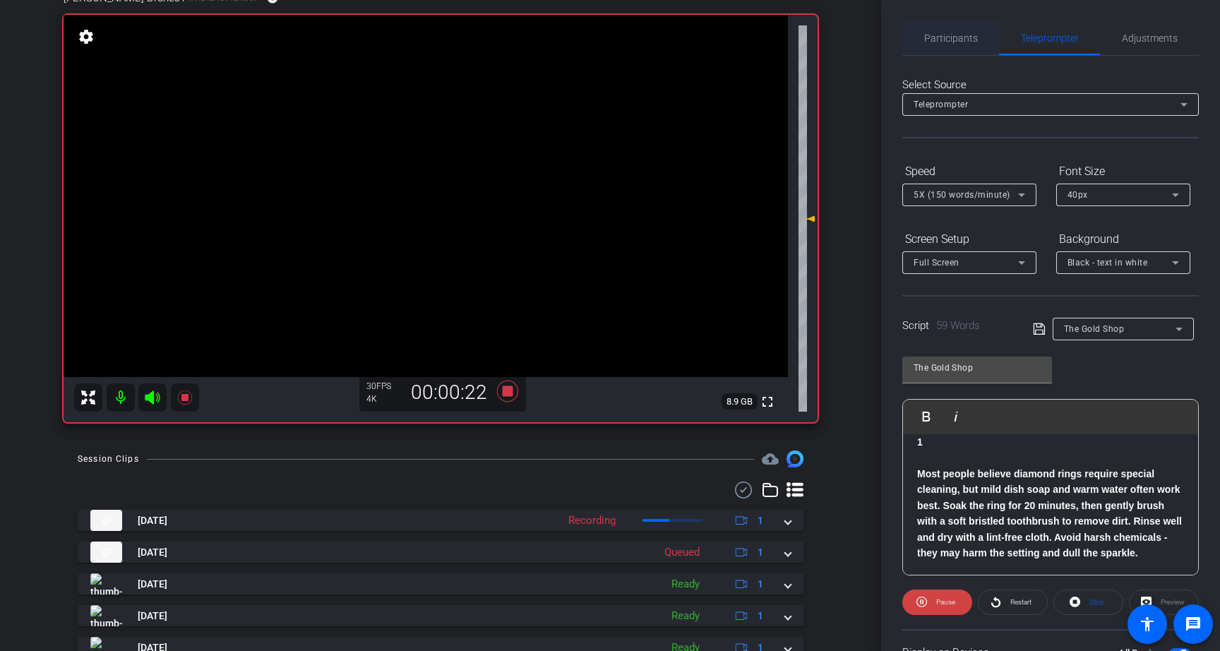
click at [960, 46] on span "Participants" at bounding box center [951, 38] width 54 height 34
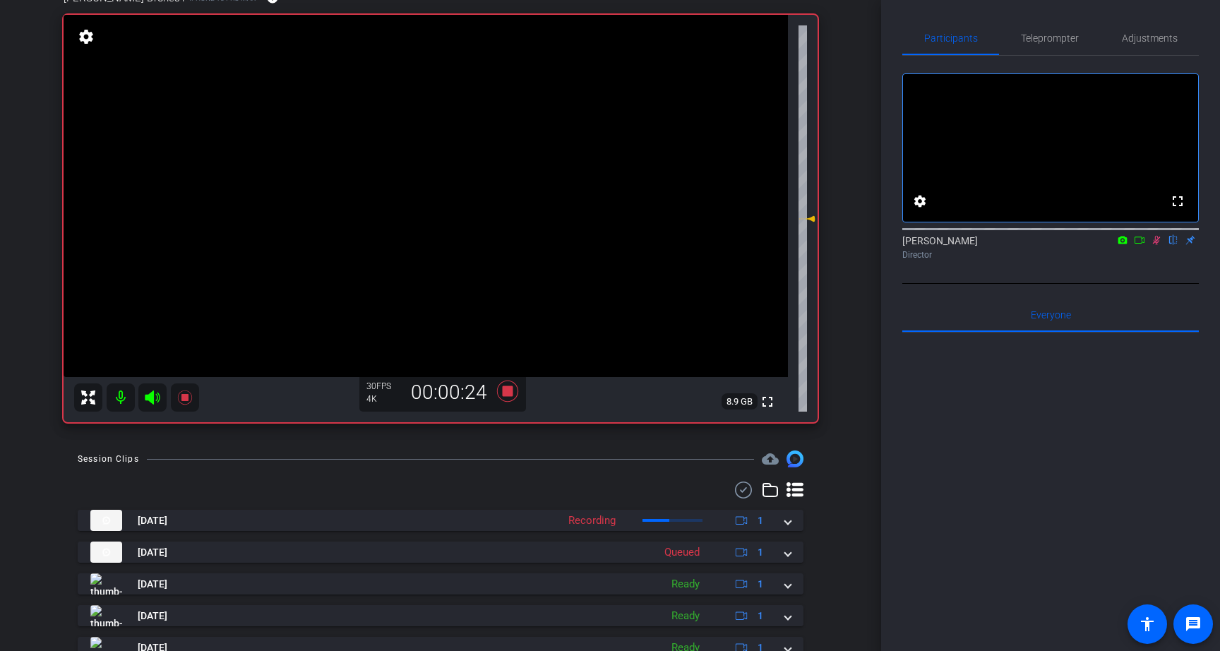
click at [1158, 245] on icon at bounding box center [1156, 240] width 11 height 10
click at [510, 390] on icon at bounding box center [507, 391] width 21 height 21
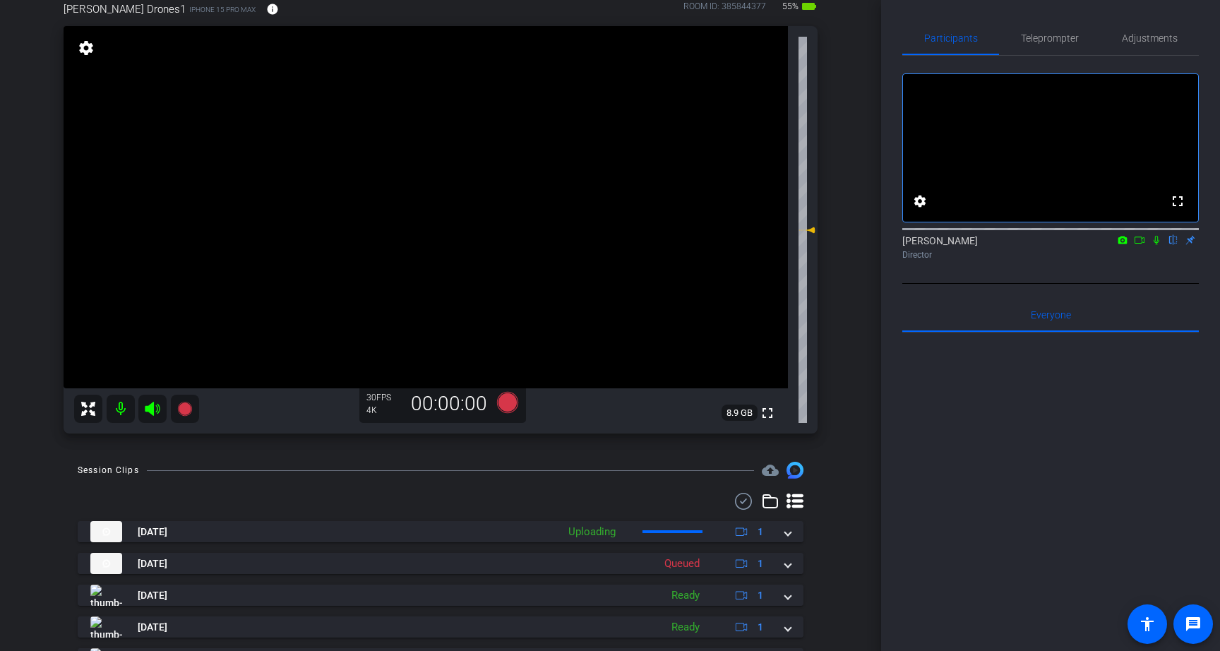
scroll to position [119, 0]
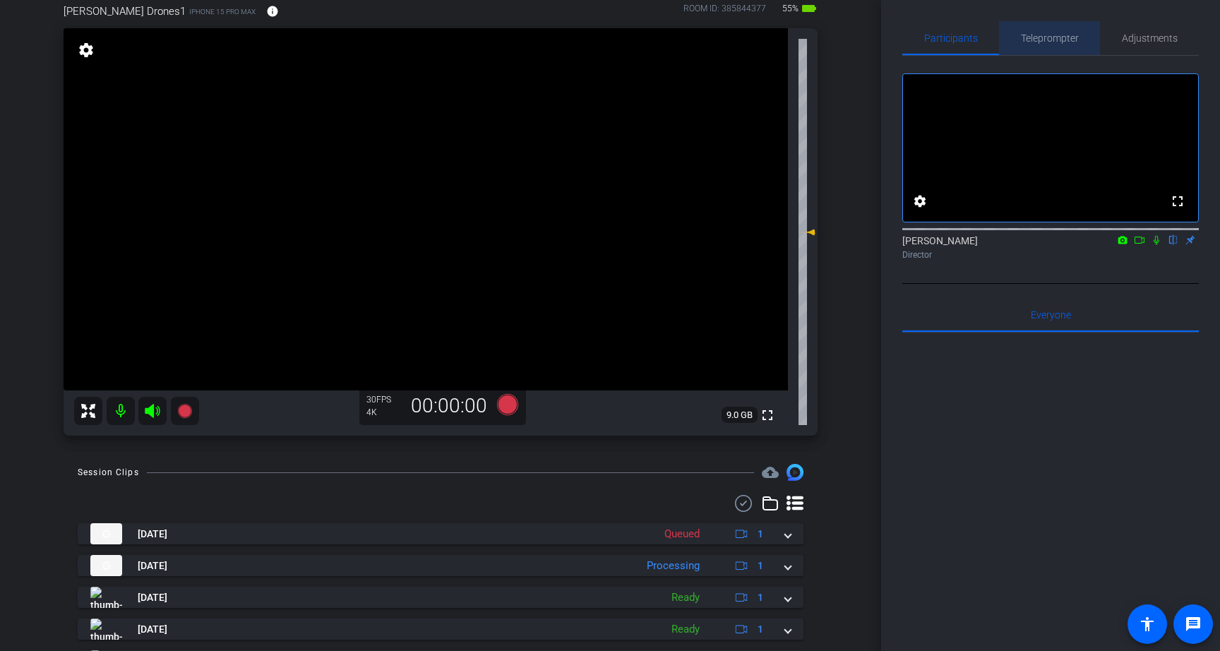
click at [1058, 40] on span "Teleprompter" at bounding box center [1050, 38] width 58 height 10
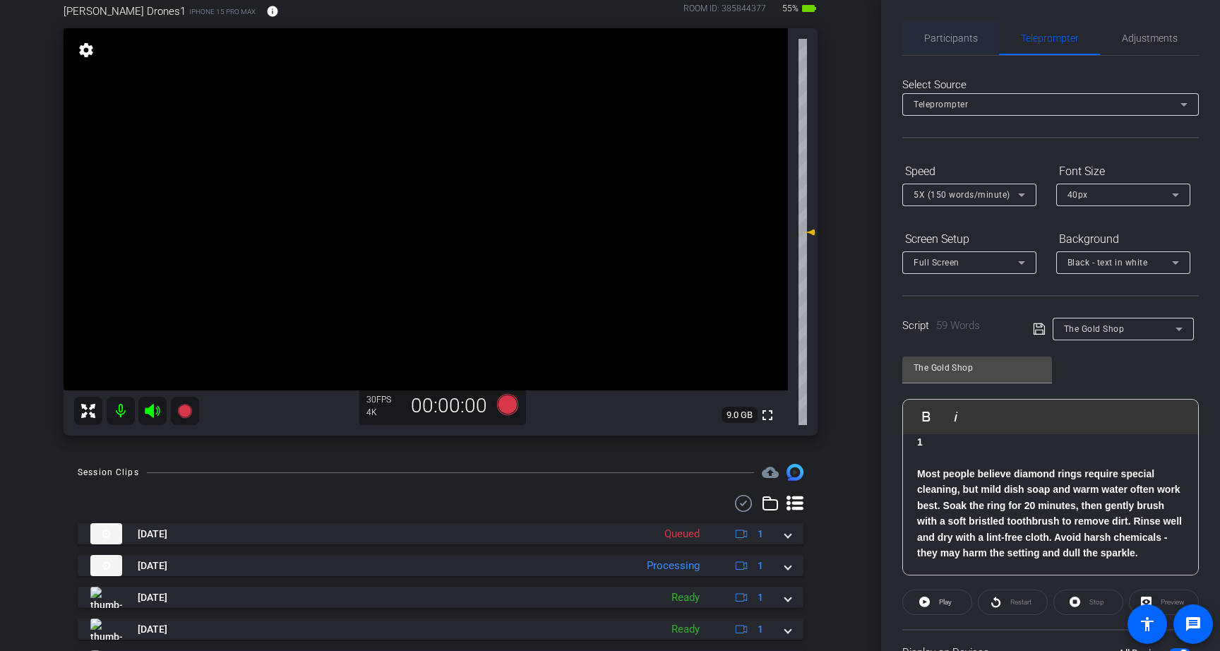
click at [970, 37] on span "Participants" at bounding box center [951, 38] width 54 height 10
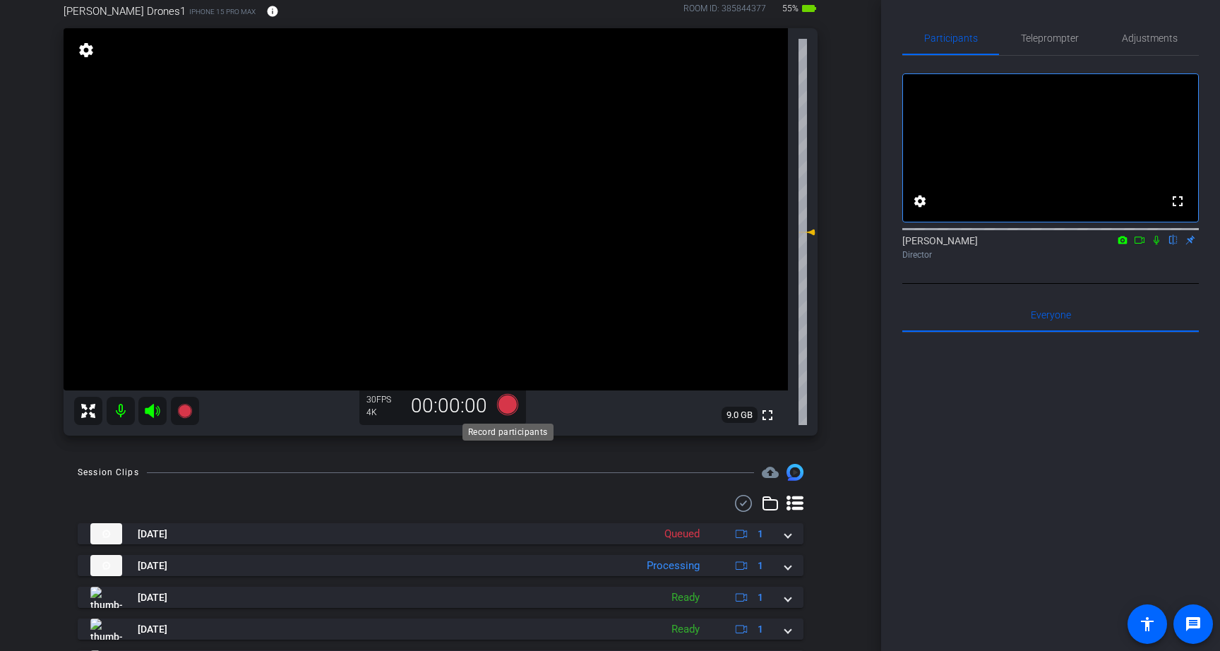
click at [507, 402] on icon at bounding box center [507, 404] width 21 height 21
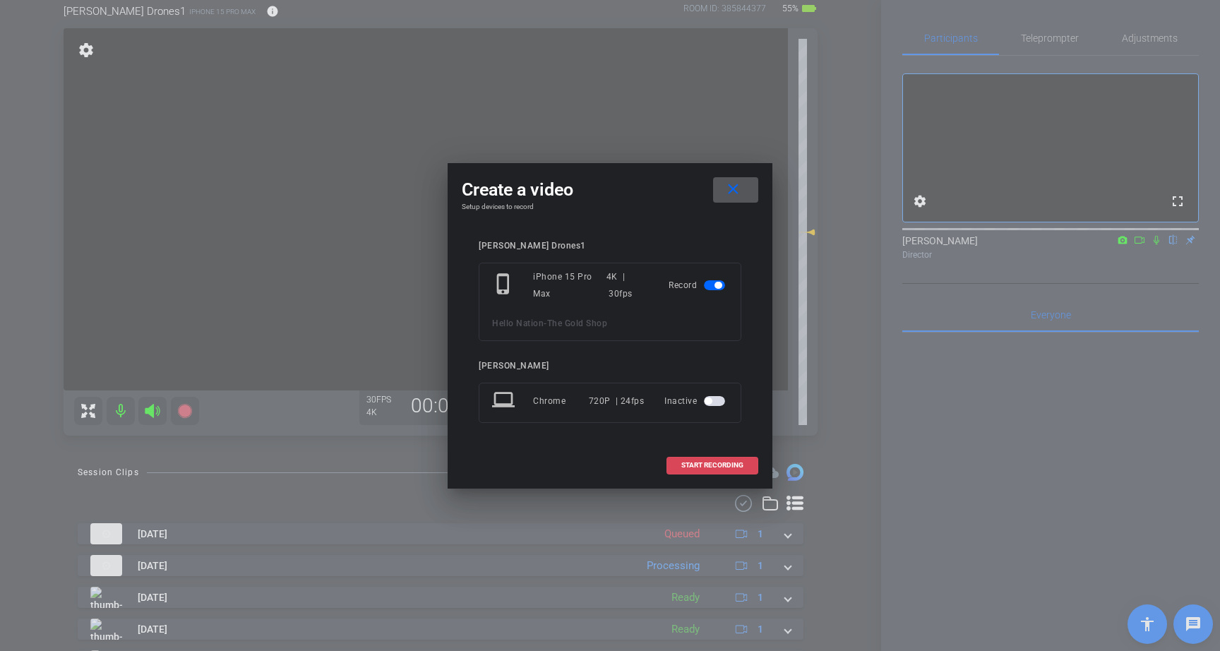
click at [720, 465] on span "START RECORDING" at bounding box center [712, 465] width 62 height 7
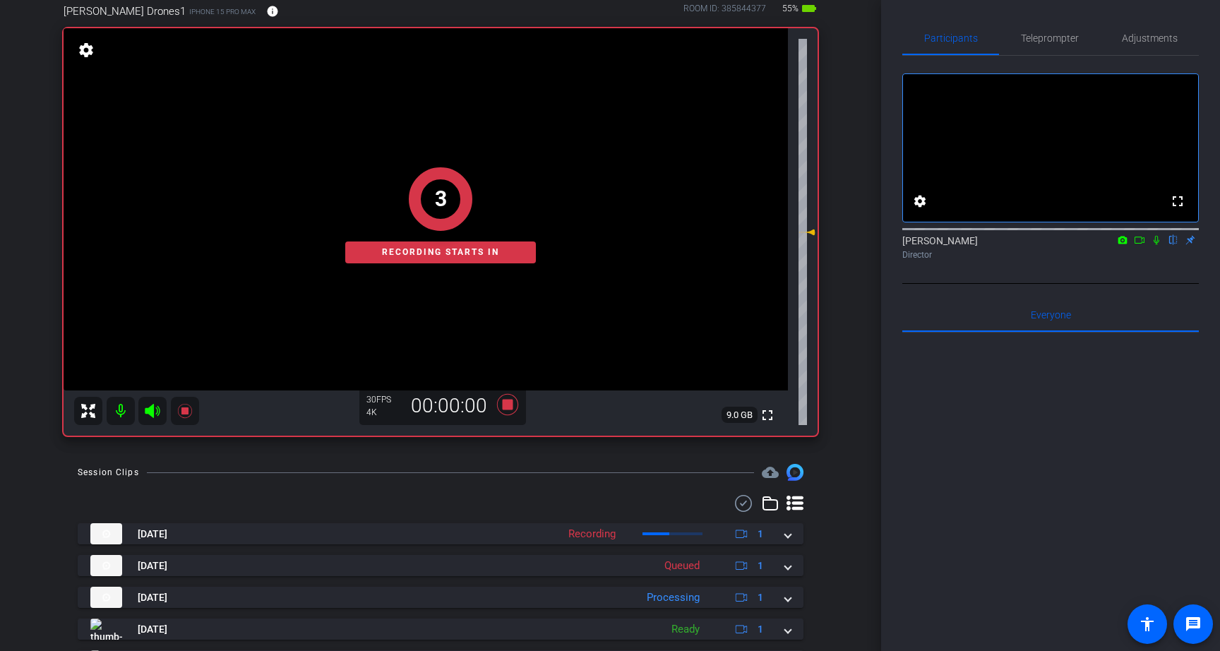
click at [1157, 245] on icon at bounding box center [1156, 240] width 11 height 10
click at [1053, 39] on span "Teleprompter" at bounding box center [1050, 38] width 58 height 10
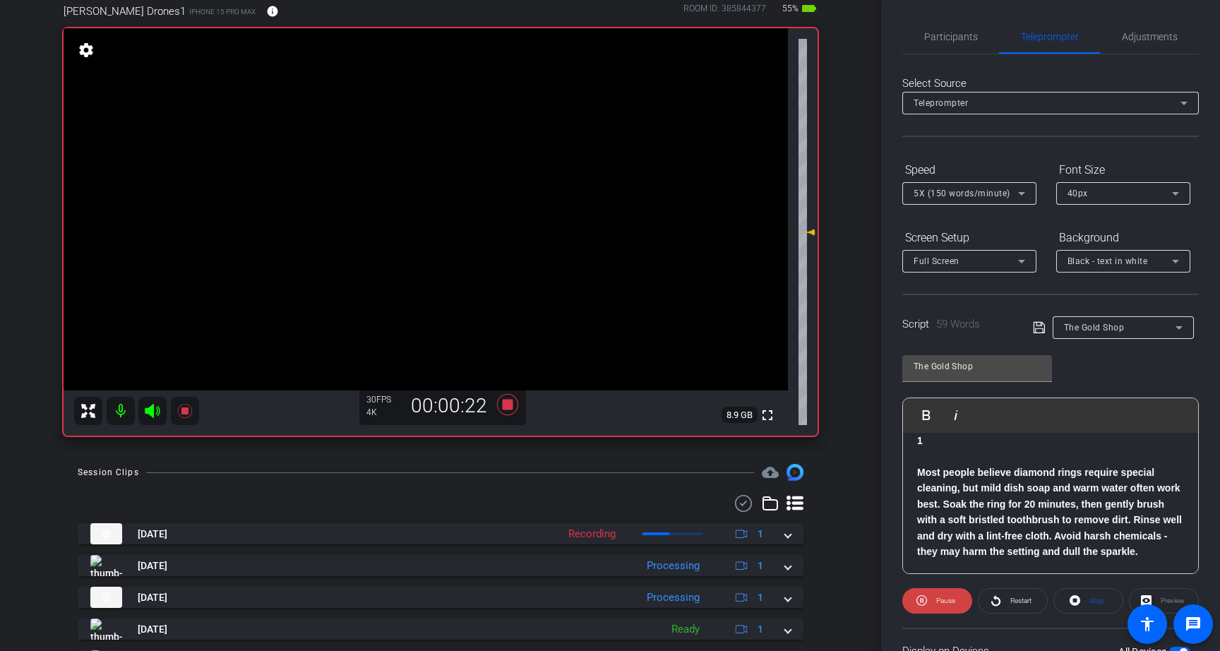
scroll to position [0, 0]
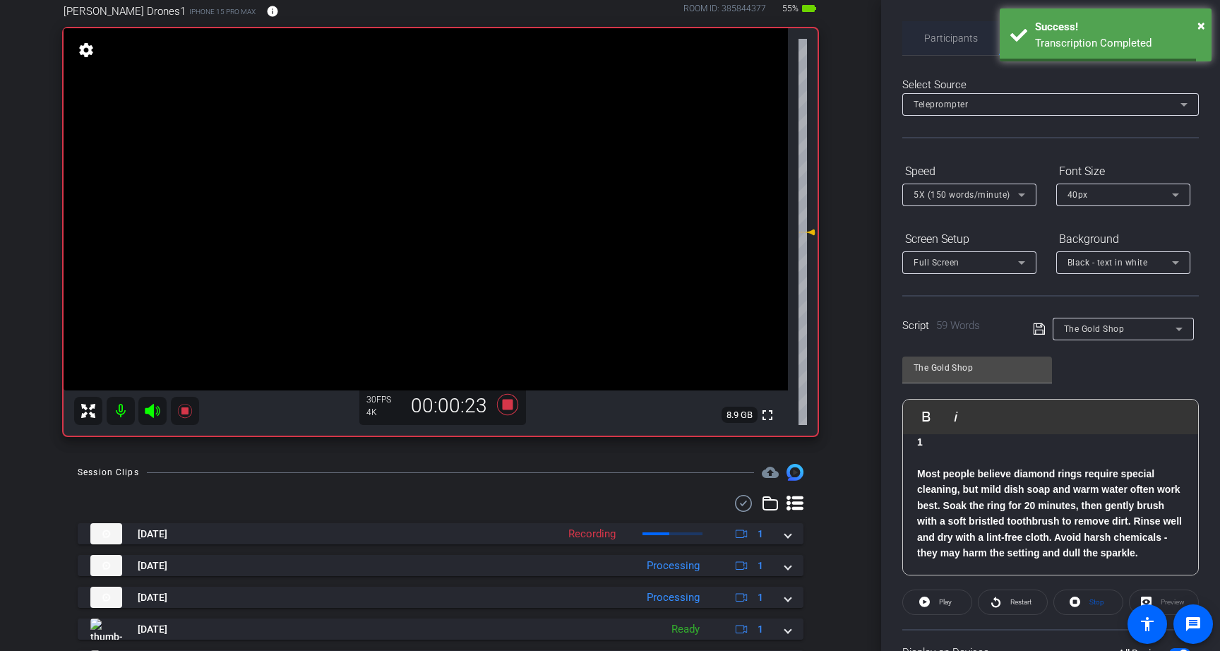
click at [957, 35] on span "Participants" at bounding box center [951, 38] width 54 height 10
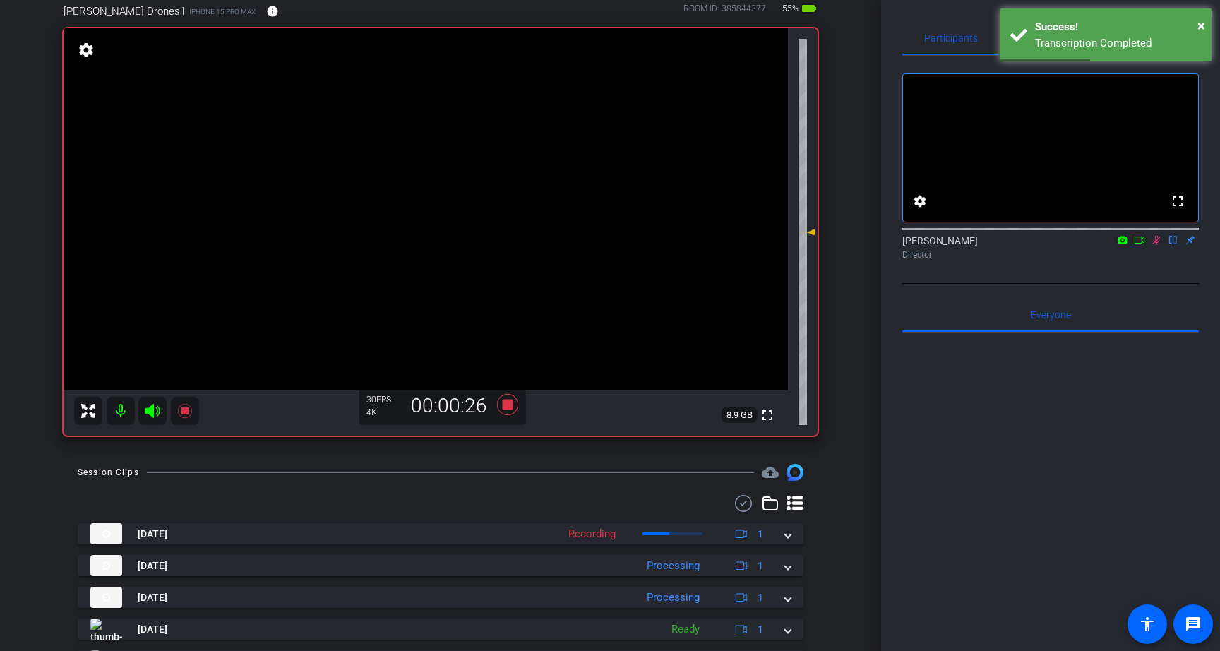
click at [1159, 245] on icon at bounding box center [1156, 240] width 11 height 10
click at [503, 405] on icon at bounding box center [507, 404] width 21 height 21
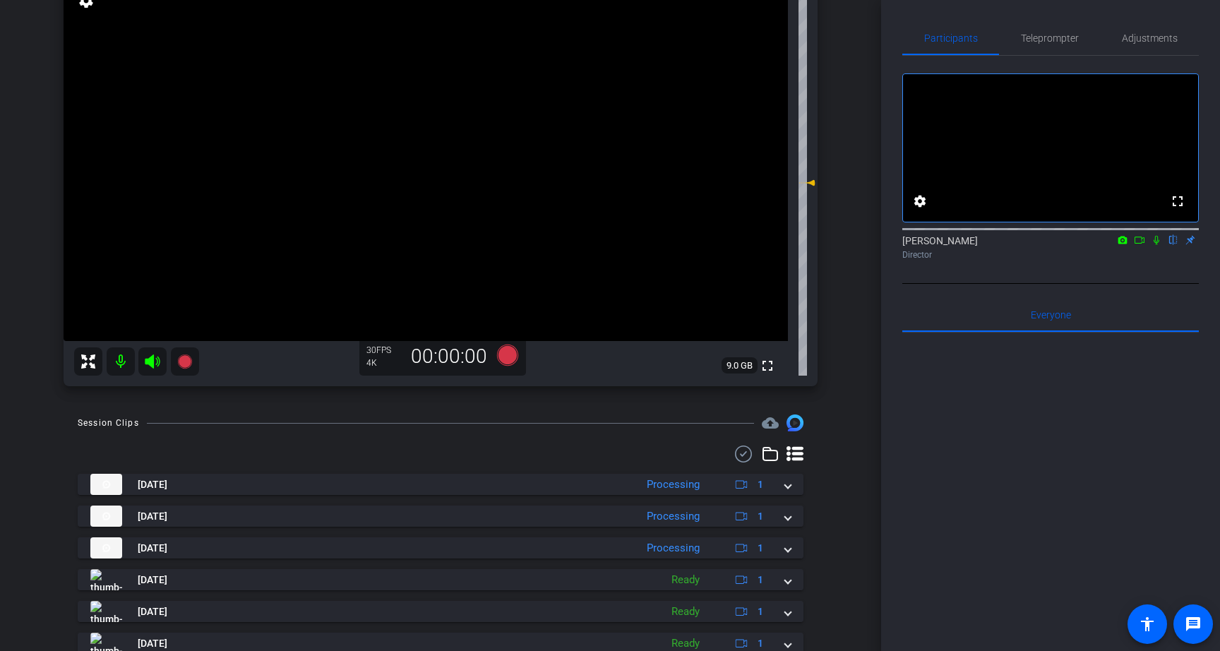
scroll to position [179, 0]
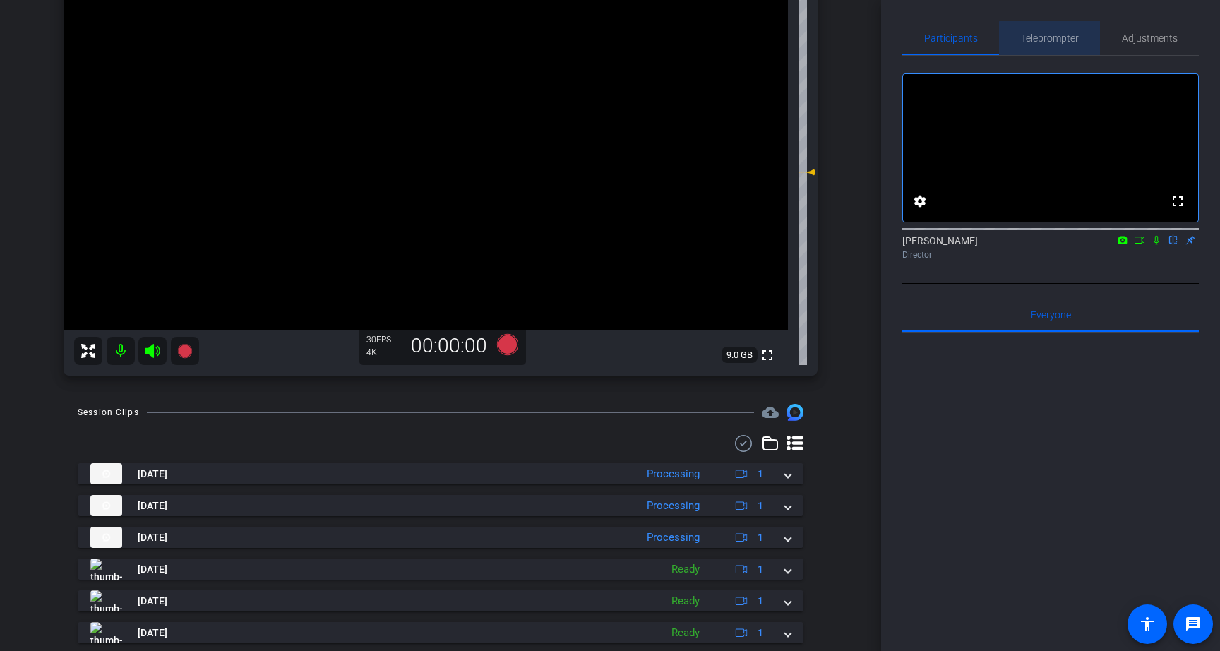
click at [1058, 37] on span "Teleprompter" at bounding box center [1050, 38] width 58 height 10
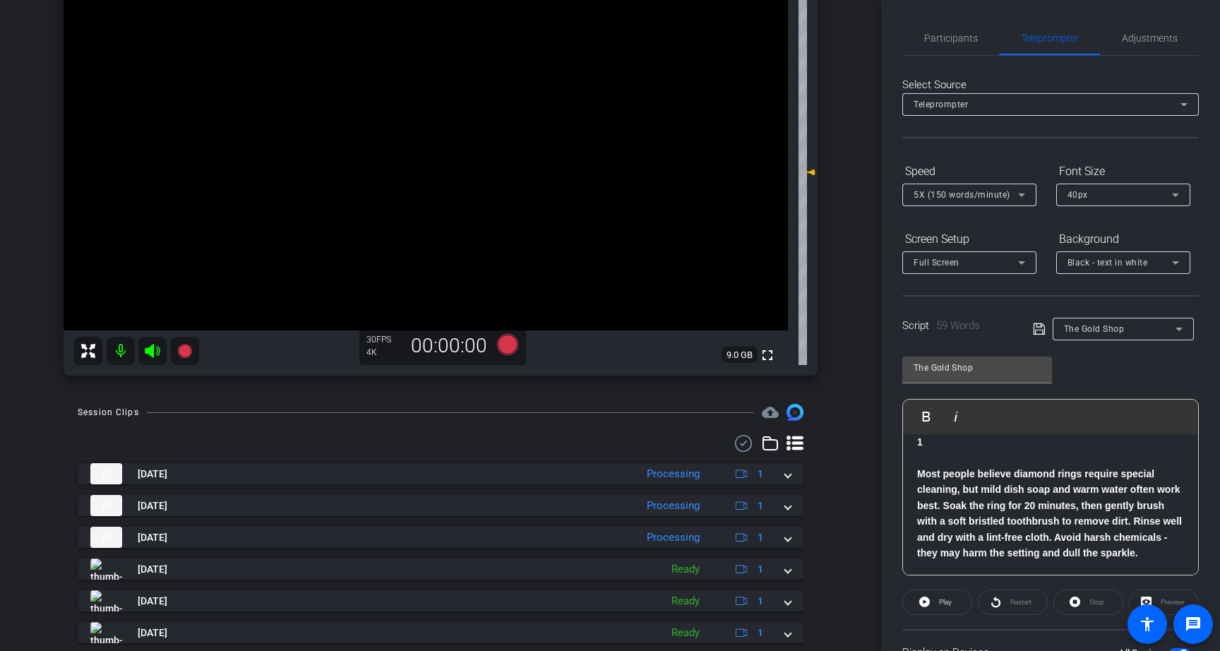
scroll to position [121, 0]
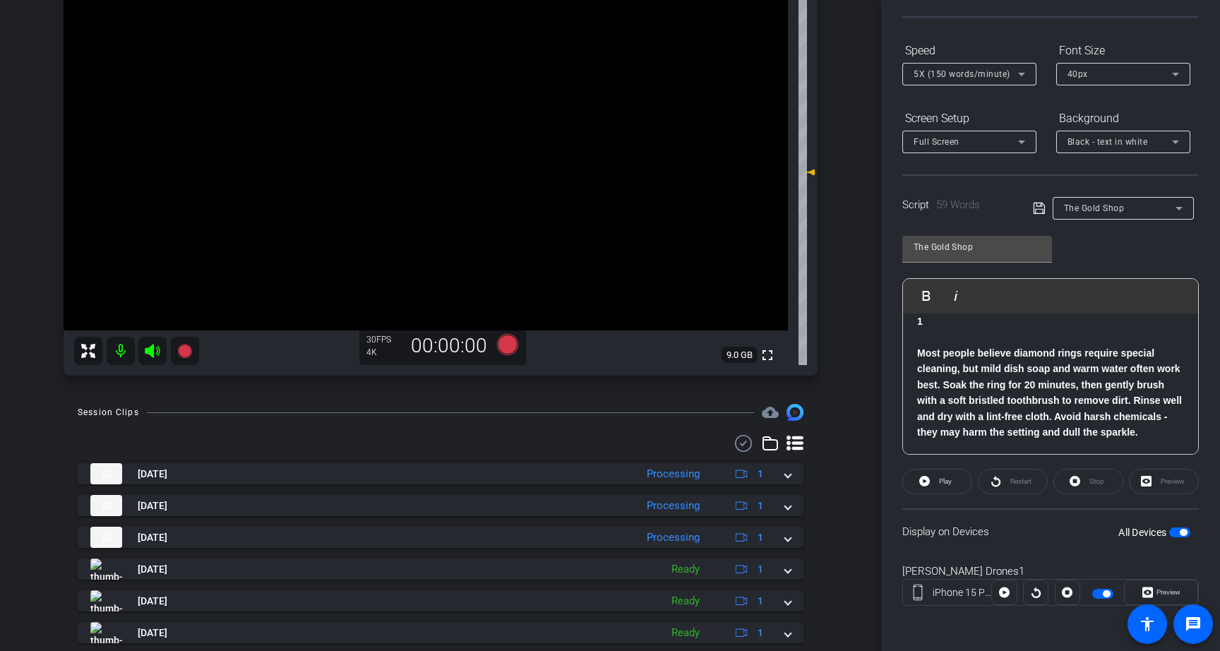
click at [1177, 532] on span "button" at bounding box center [1179, 532] width 21 height 10
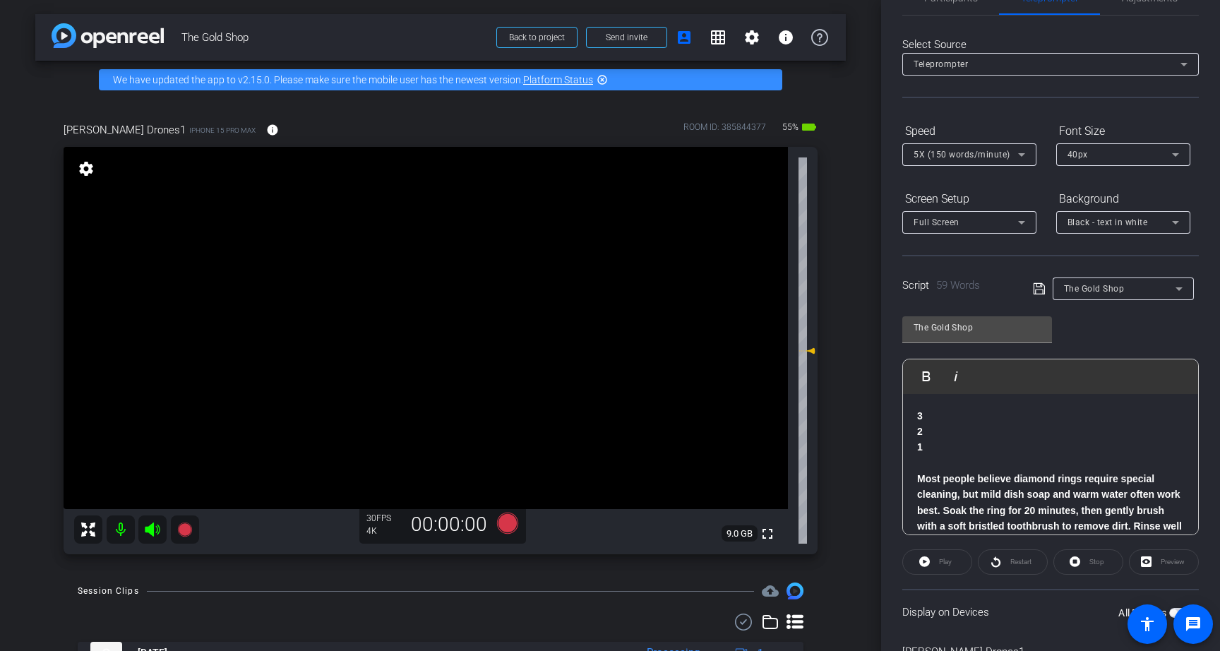
scroll to position [0, 0]
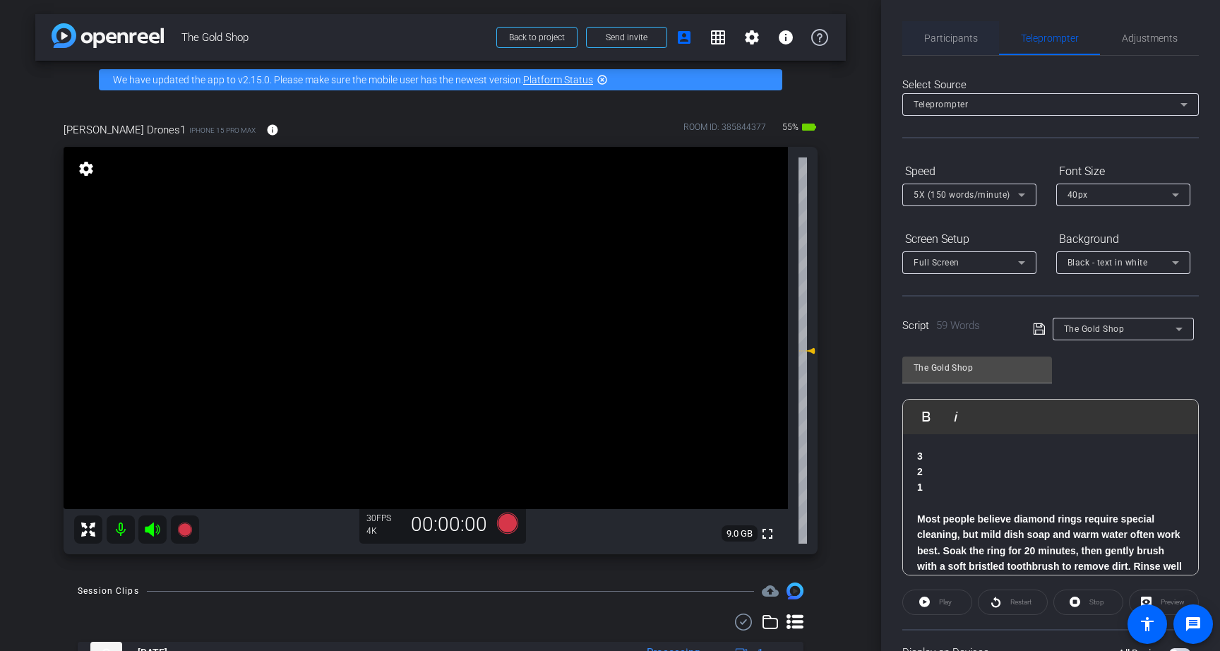
click at [947, 46] on span "Participants" at bounding box center [951, 38] width 54 height 34
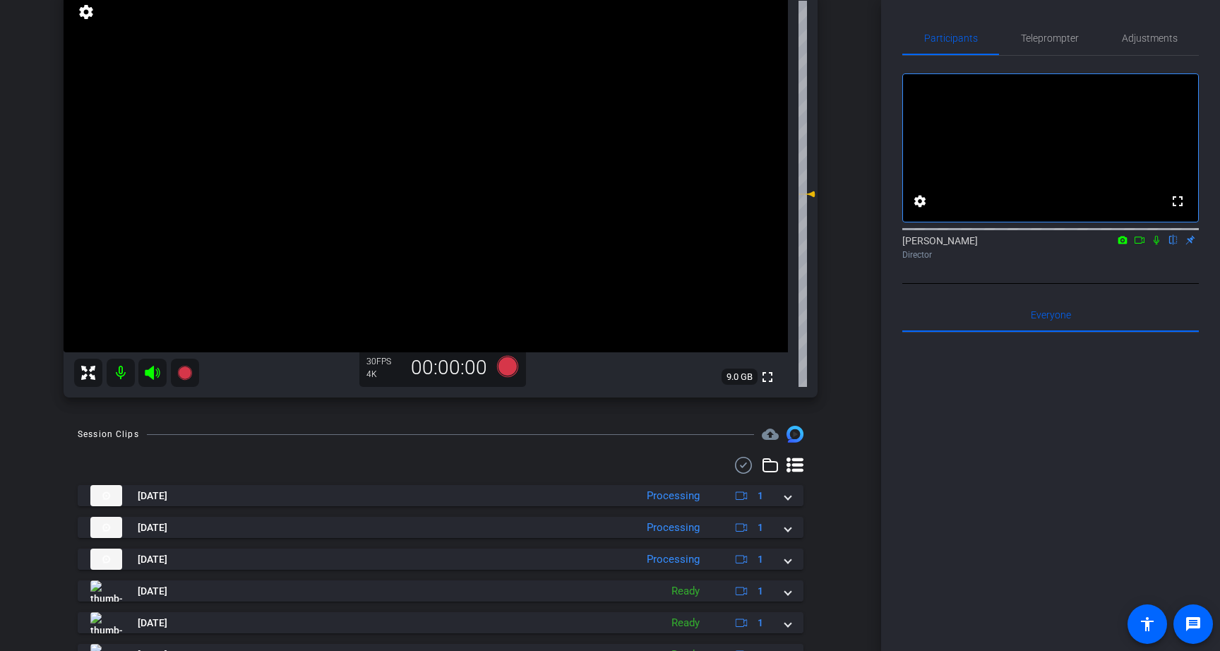
scroll to position [111, 0]
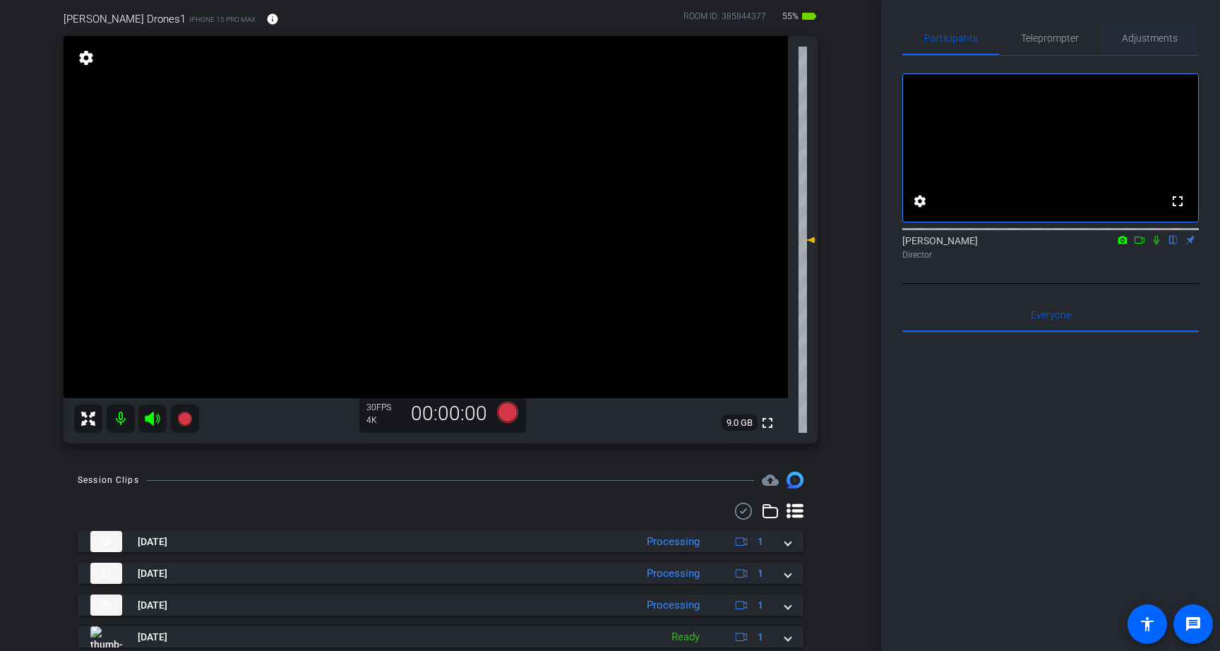
click at [1161, 42] on span "Adjustments" at bounding box center [1150, 38] width 56 height 10
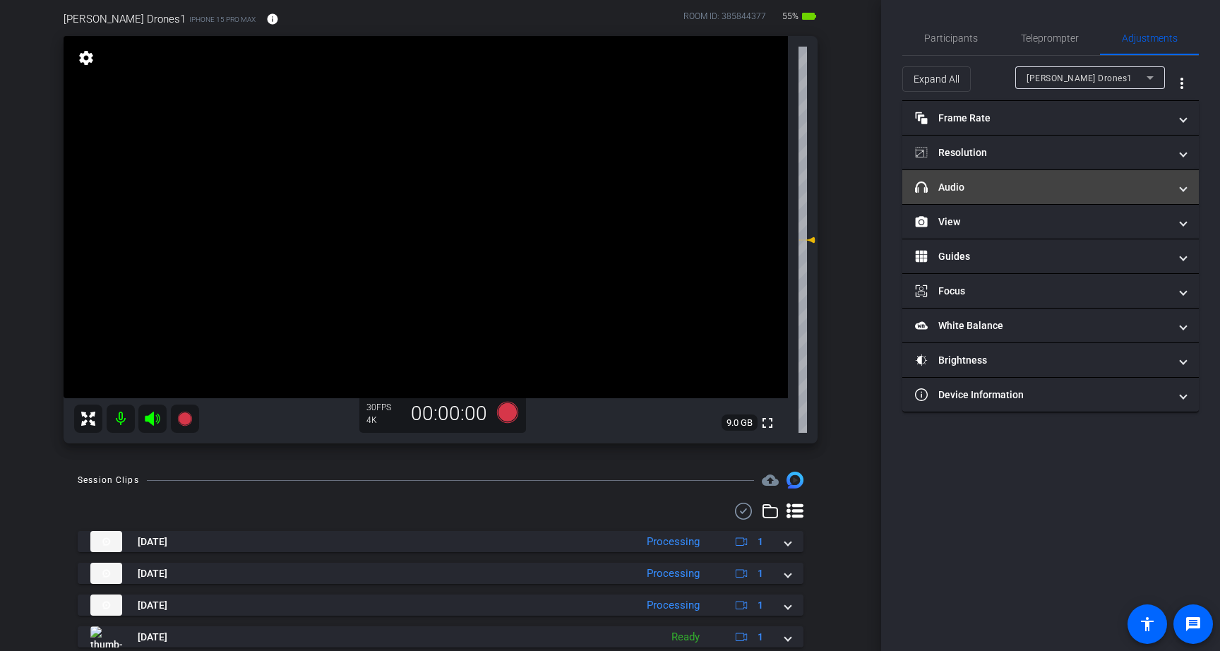
click at [1005, 185] on mat-panel-title "headphone icon Audio" at bounding box center [1042, 187] width 254 height 15
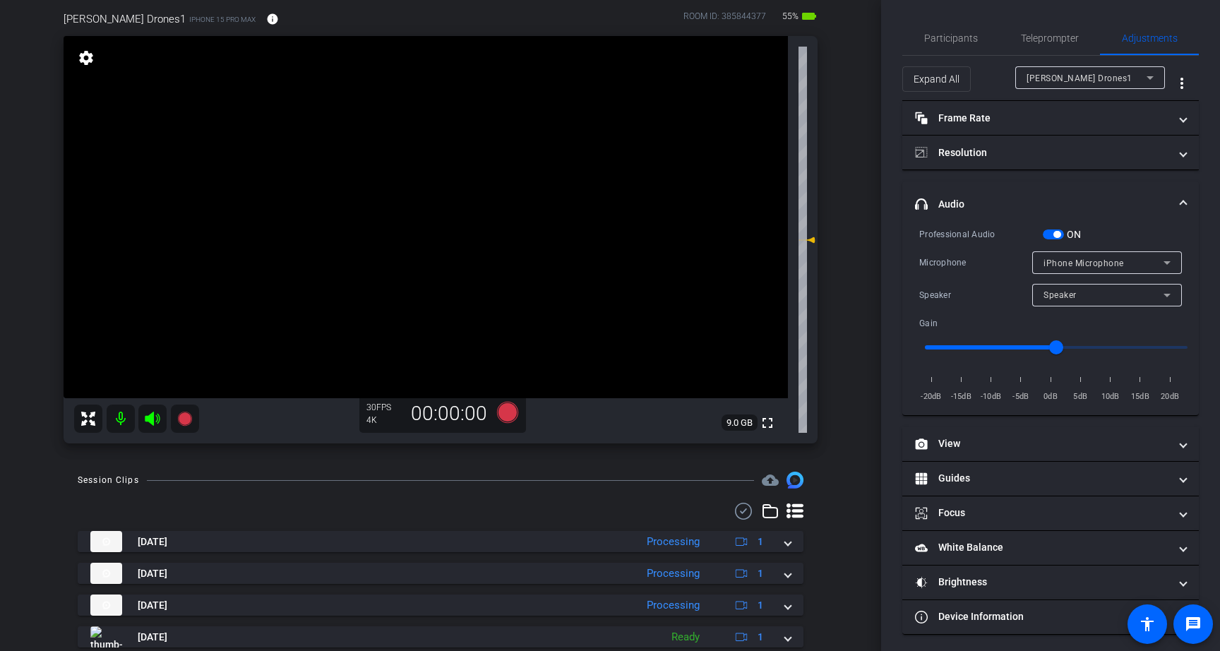
click at [1055, 234] on span "button" at bounding box center [1056, 234] width 7 height 7
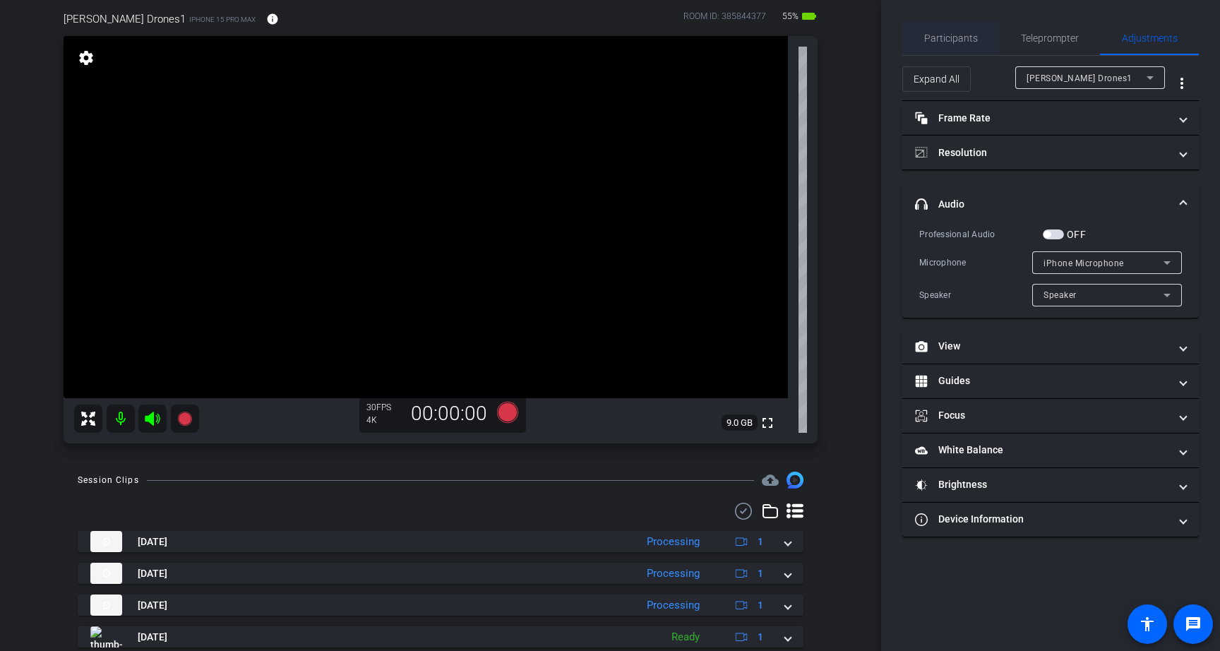
click at [945, 35] on span "Participants" at bounding box center [951, 38] width 54 height 10
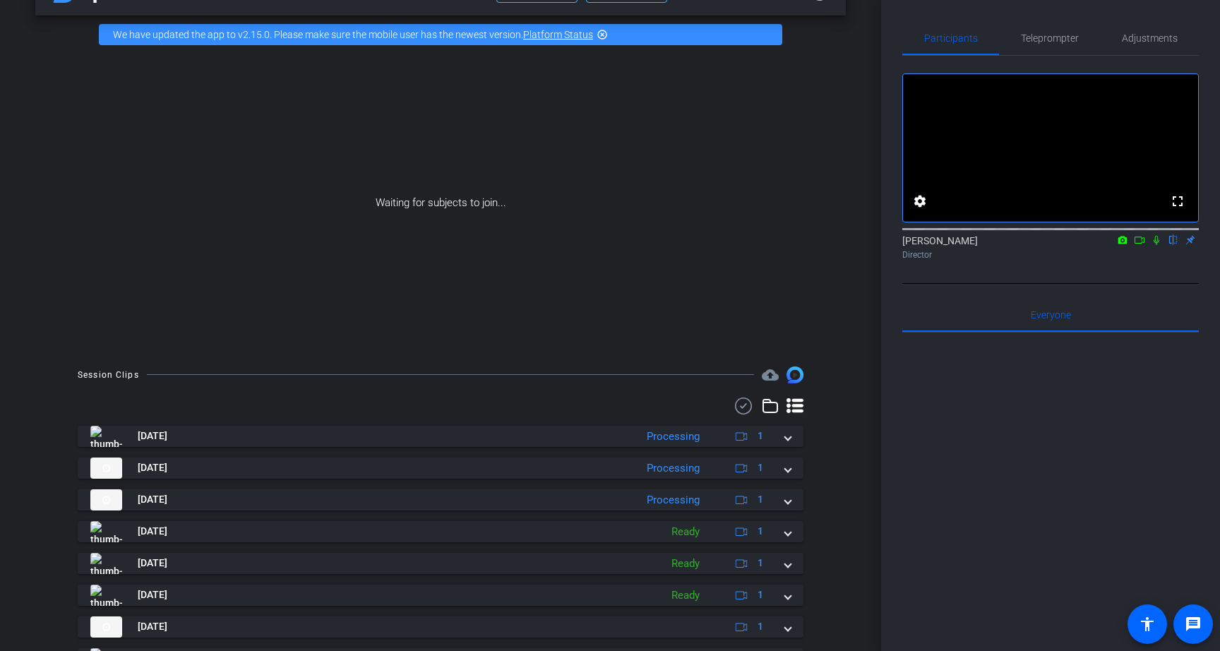
scroll to position [49, 0]
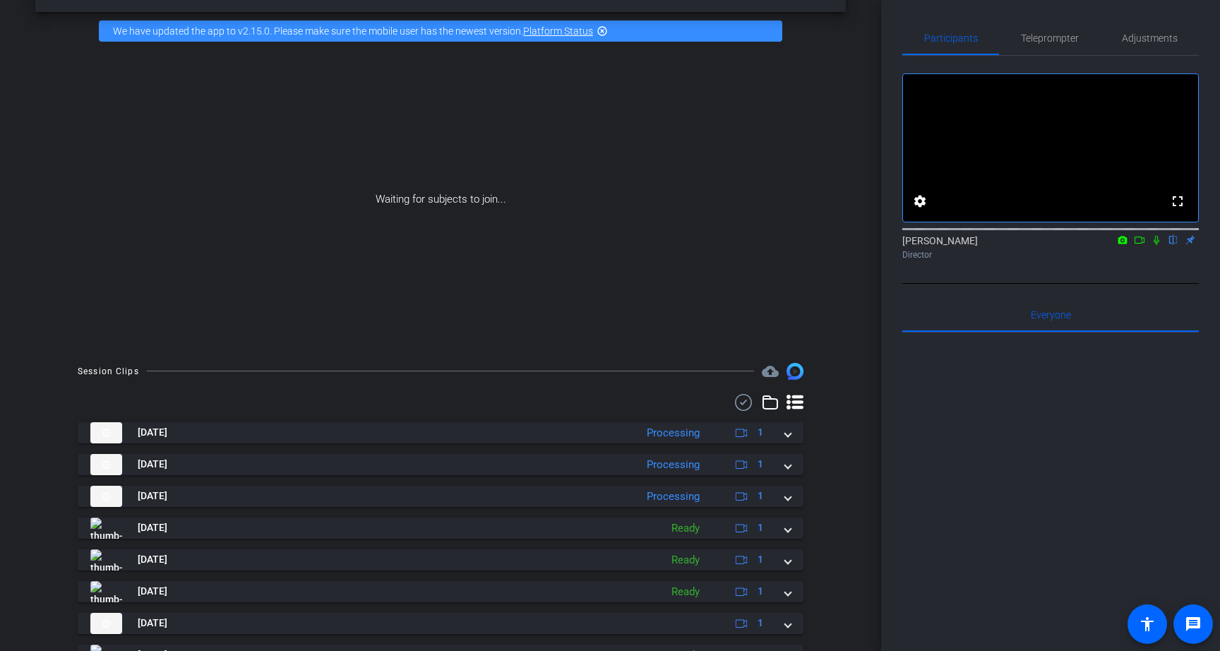
click at [1140, 245] on icon at bounding box center [1139, 240] width 11 height 10
click at [1172, 245] on icon at bounding box center [1174, 240] width 6 height 9
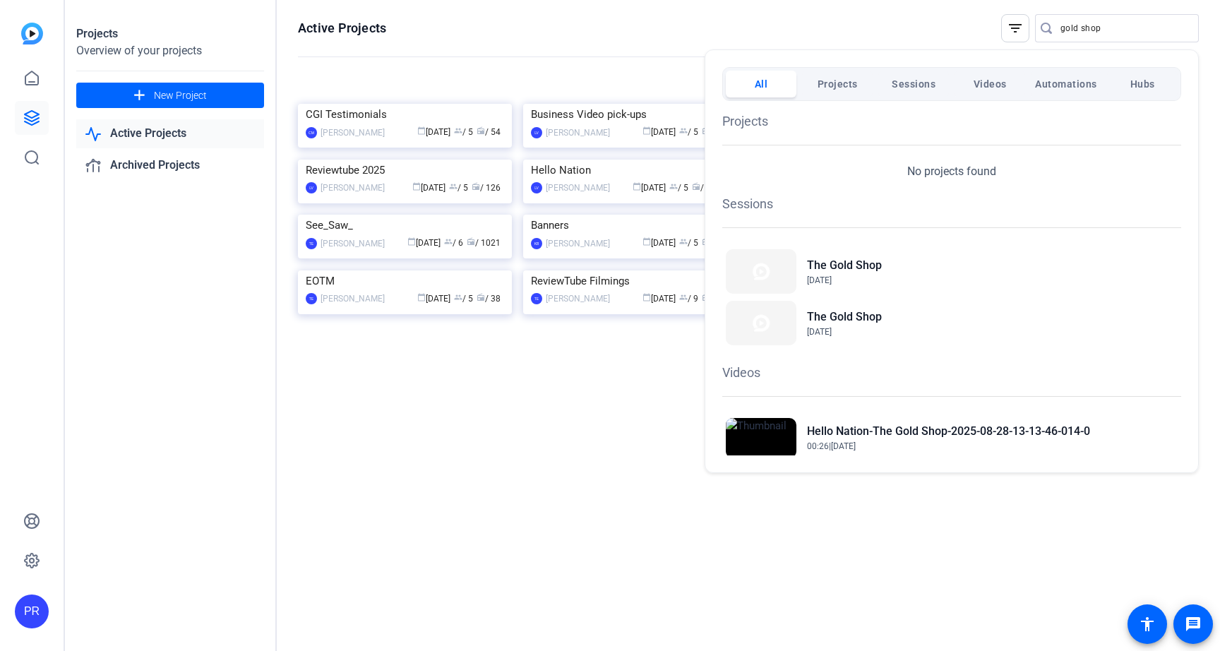
click at [488, 30] on div at bounding box center [610, 325] width 1220 height 651
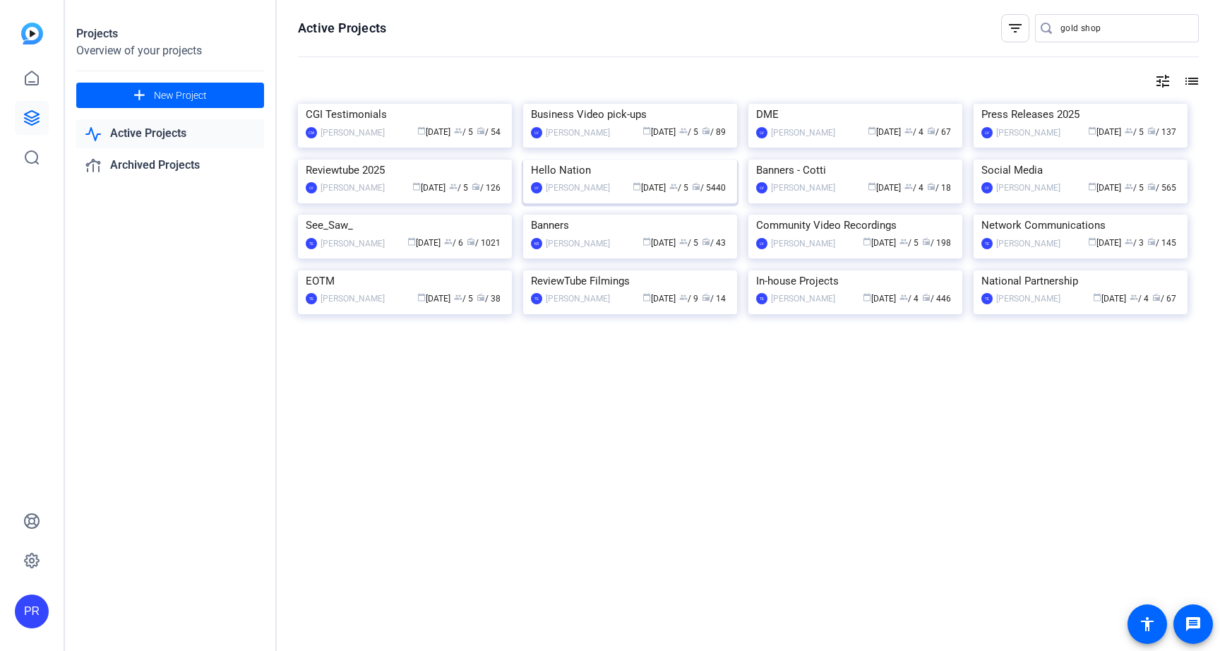
click at [607, 160] on img at bounding box center [630, 160] width 214 height 0
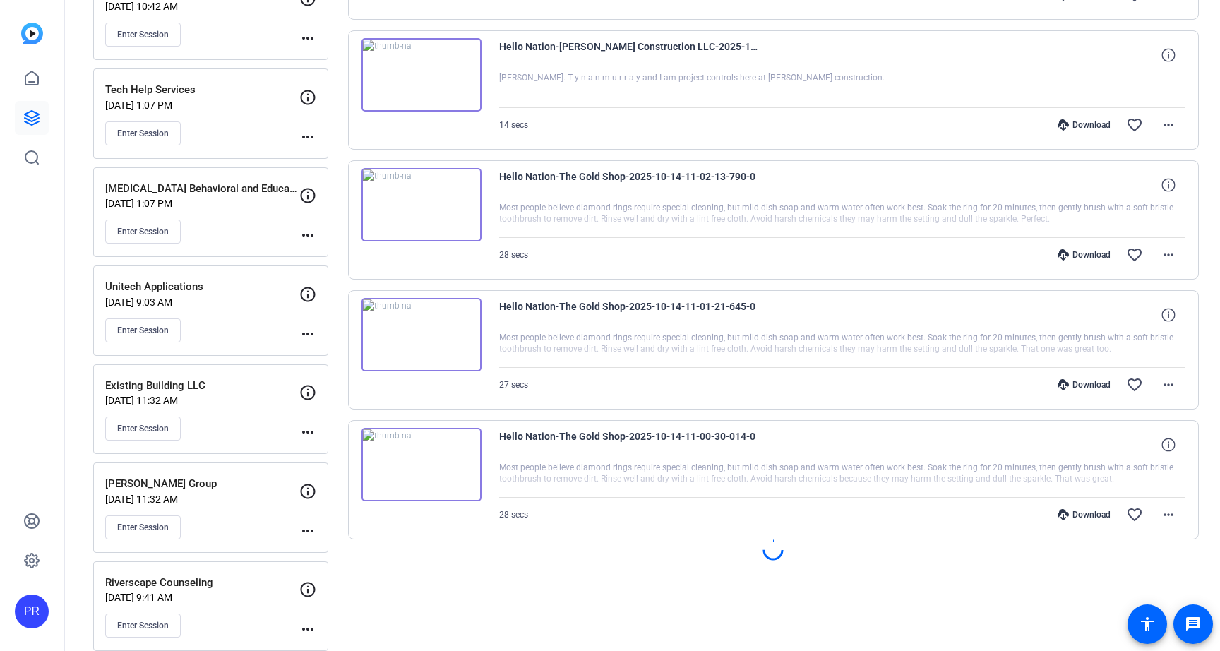
scroll to position [960, 0]
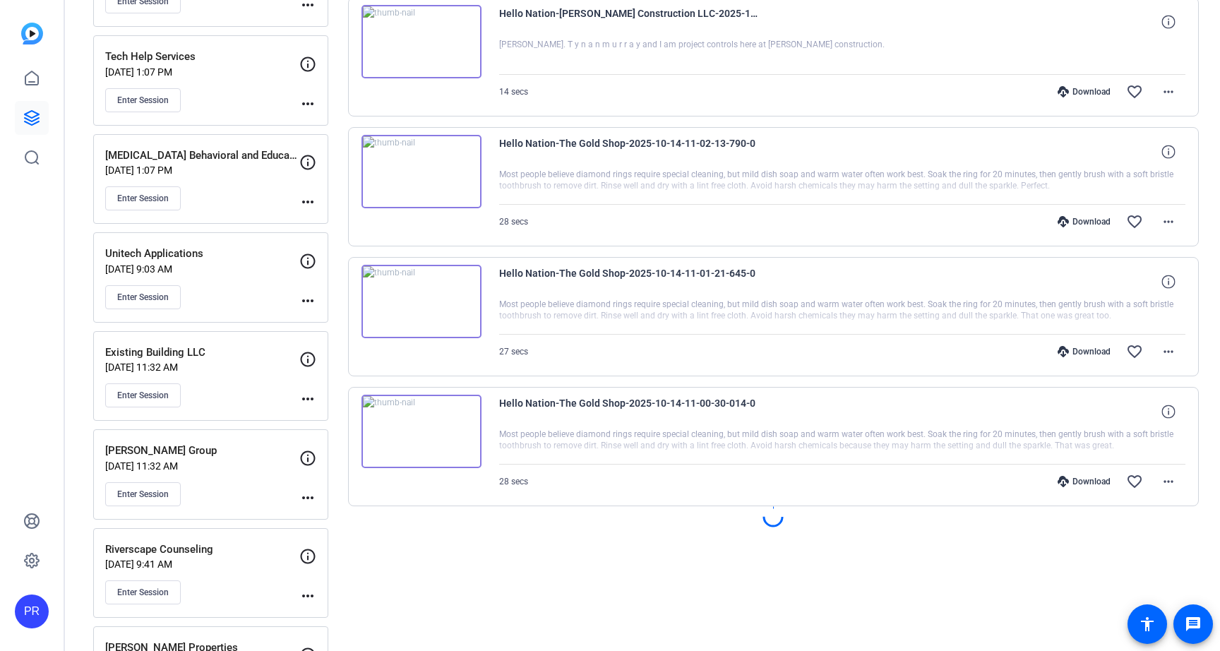
scroll to position [958, 0]
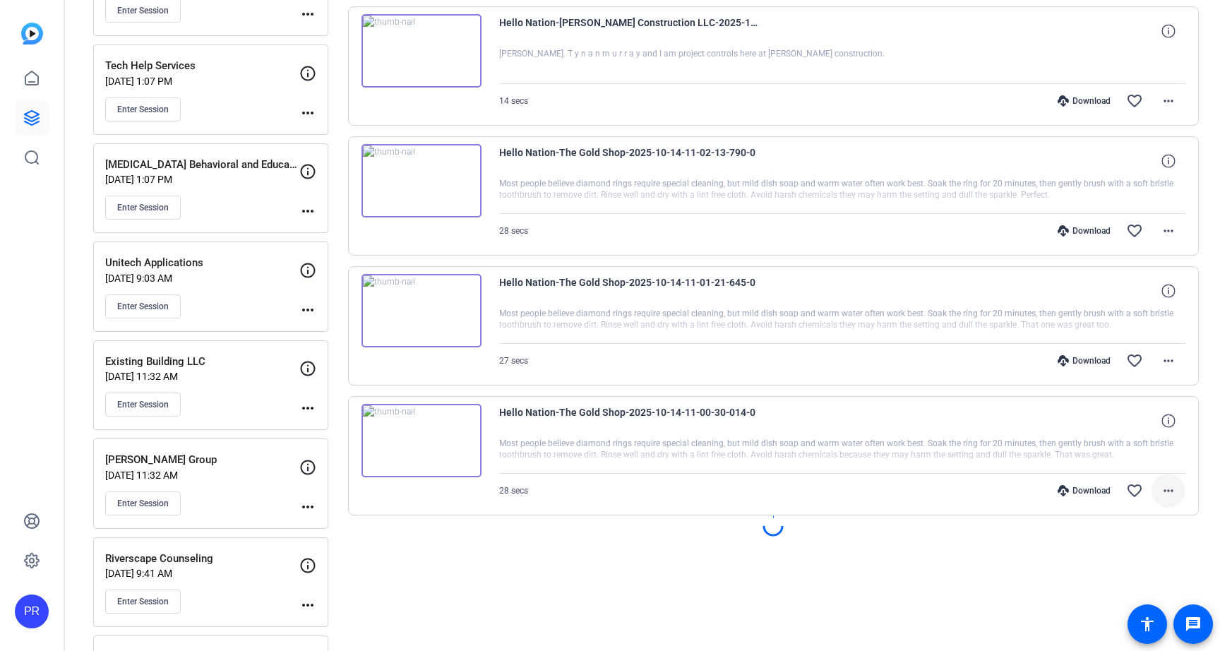
click at [1176, 492] on mat-icon "more_horiz" at bounding box center [1168, 490] width 17 height 17
click at [1142, 354] on span "Download MP4" at bounding box center [1131, 355] width 85 height 17
click at [1169, 357] on mat-icon "more_horiz" at bounding box center [1168, 360] width 17 height 17
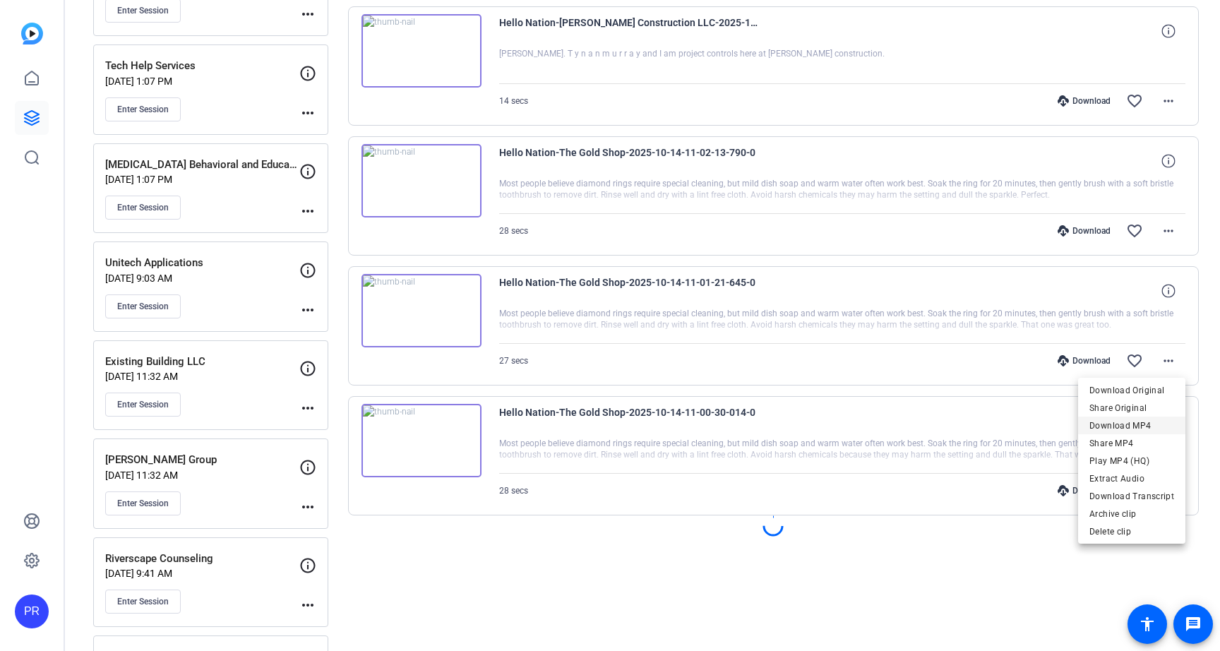
click at [1147, 423] on span "Download MP4" at bounding box center [1131, 425] width 85 height 17
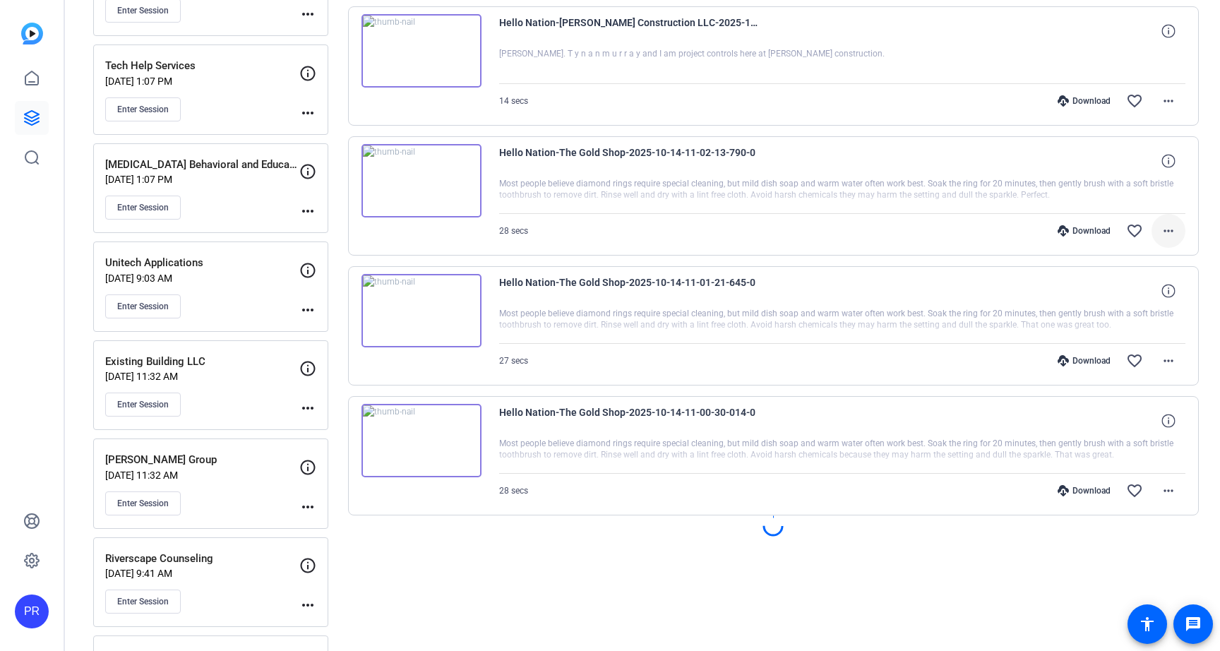
click at [1174, 238] on mat-icon "more_horiz" at bounding box center [1168, 230] width 17 height 17
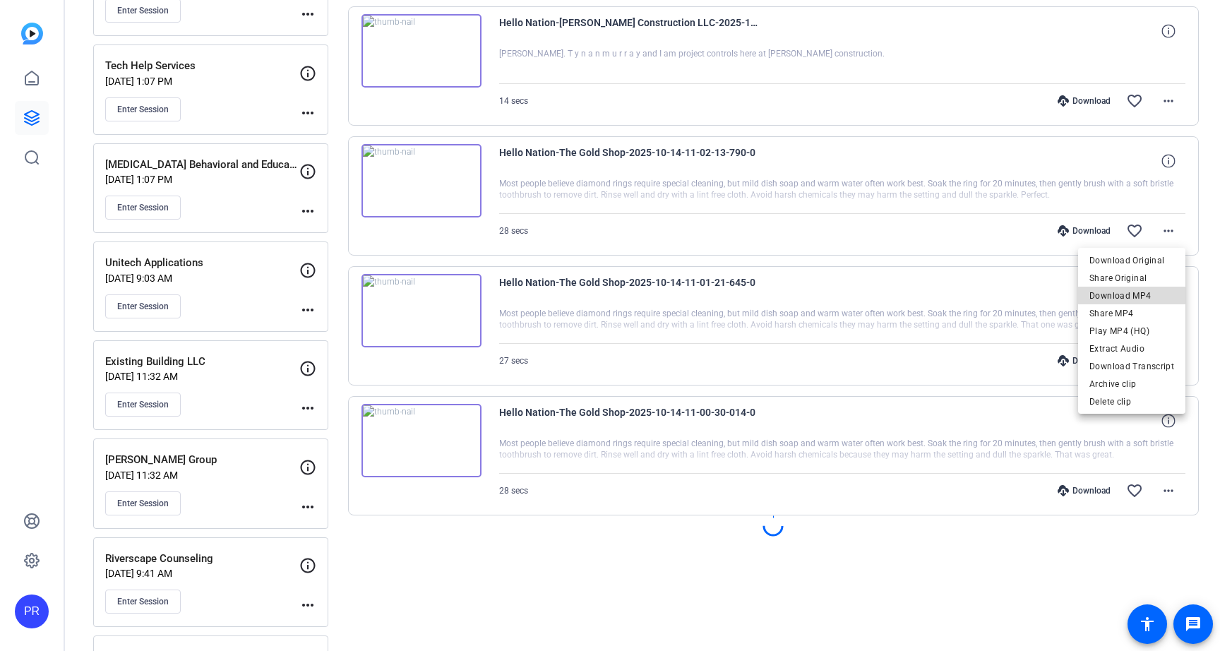
click at [1151, 287] on span "Download MP4" at bounding box center [1131, 295] width 85 height 17
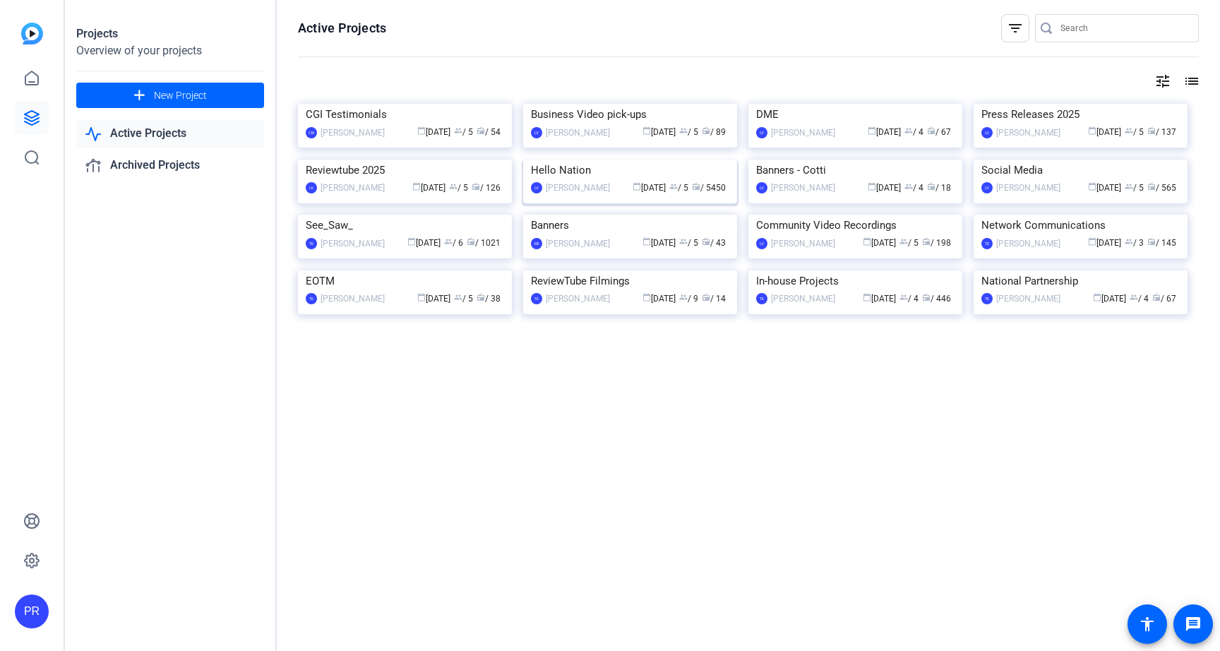
click at [632, 160] on img at bounding box center [630, 160] width 214 height 0
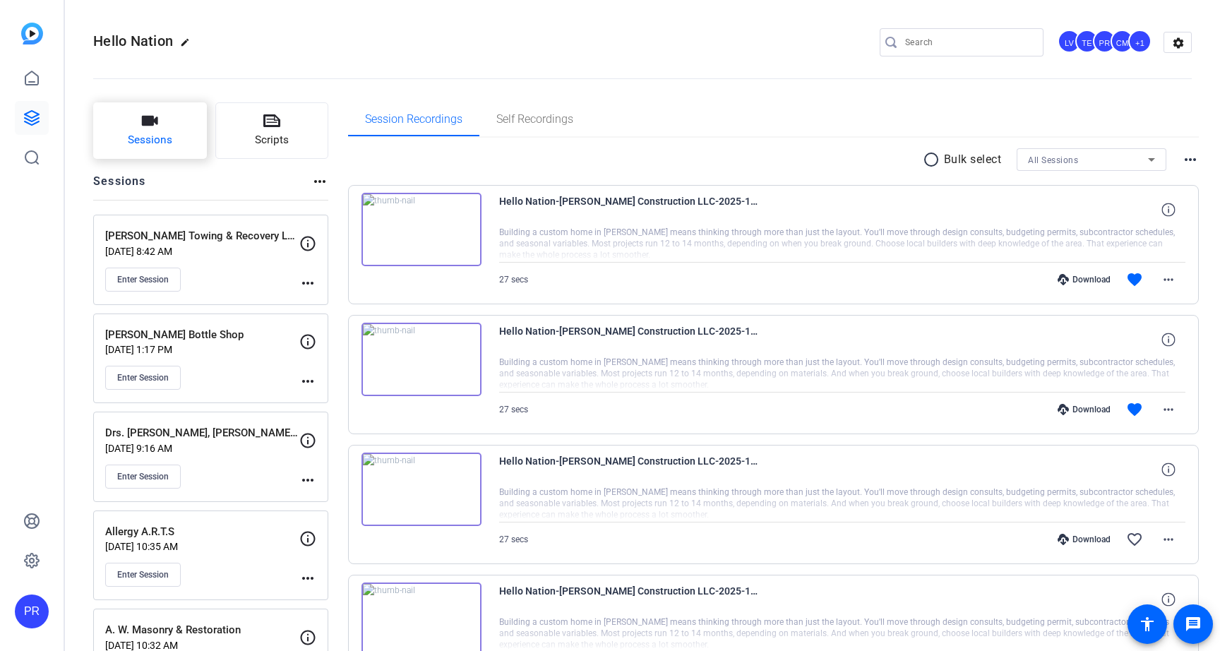
click at [152, 134] on span "Sessions" at bounding box center [150, 140] width 44 height 16
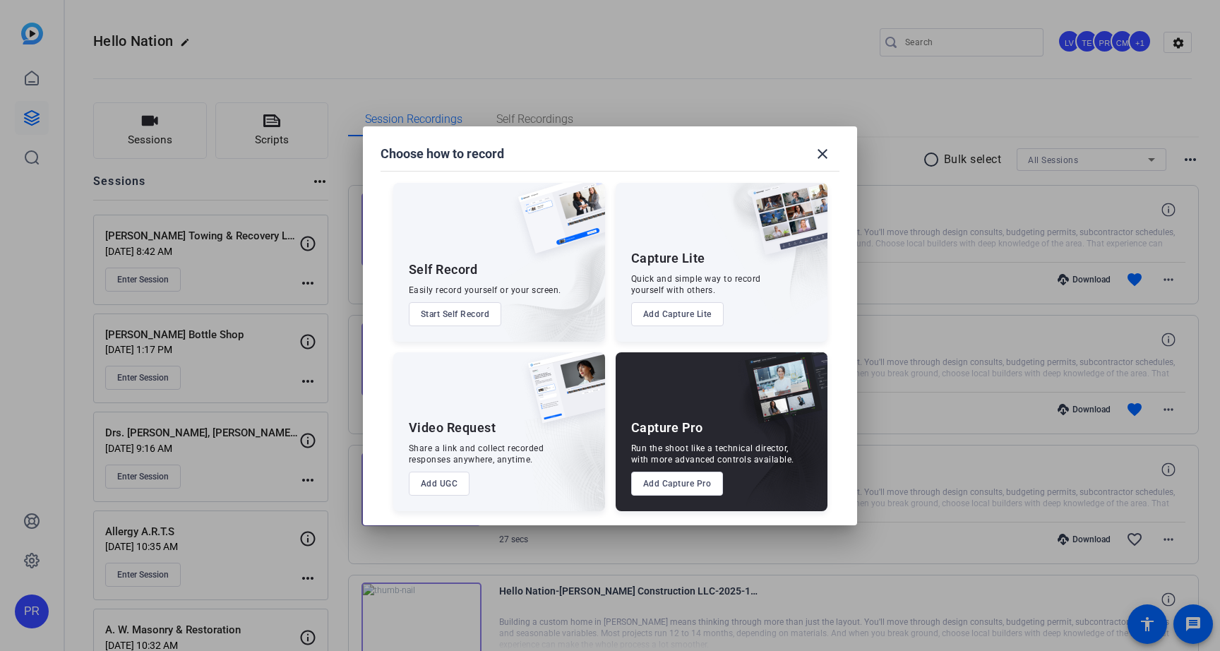
click at [659, 477] on button "Add Capture Pro" at bounding box center [677, 484] width 92 height 24
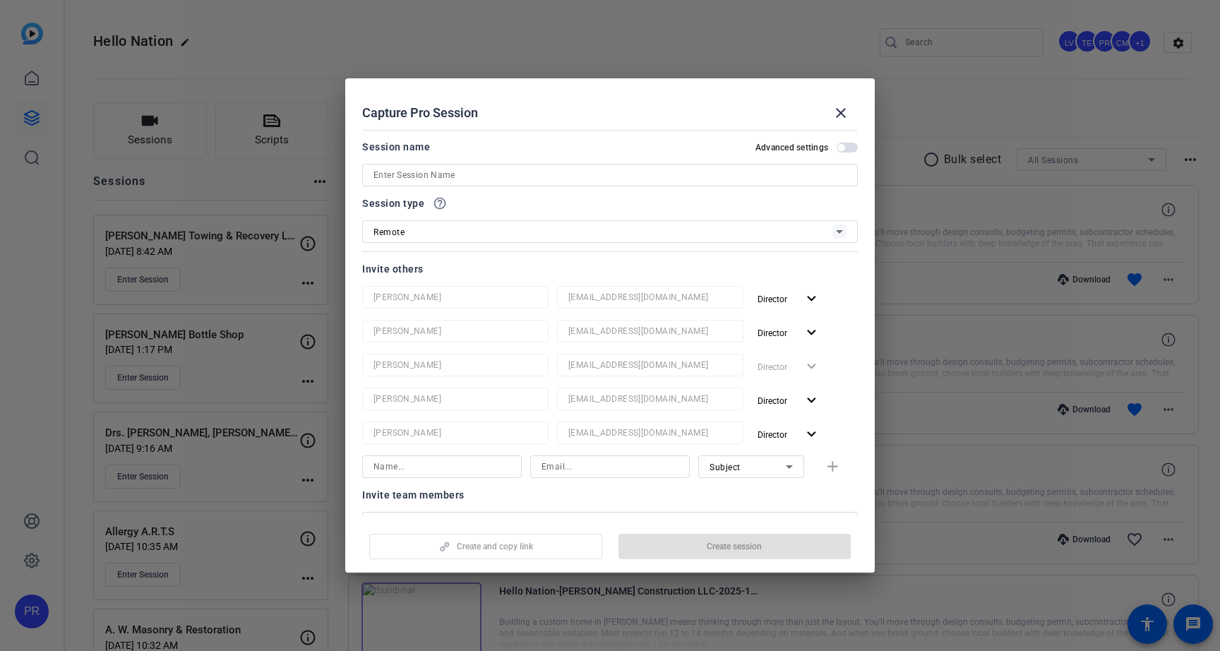
click at [611, 174] on input at bounding box center [610, 175] width 473 height 17
paste input "Coldwell Banker RWG, [PERSON_NAME] Group"
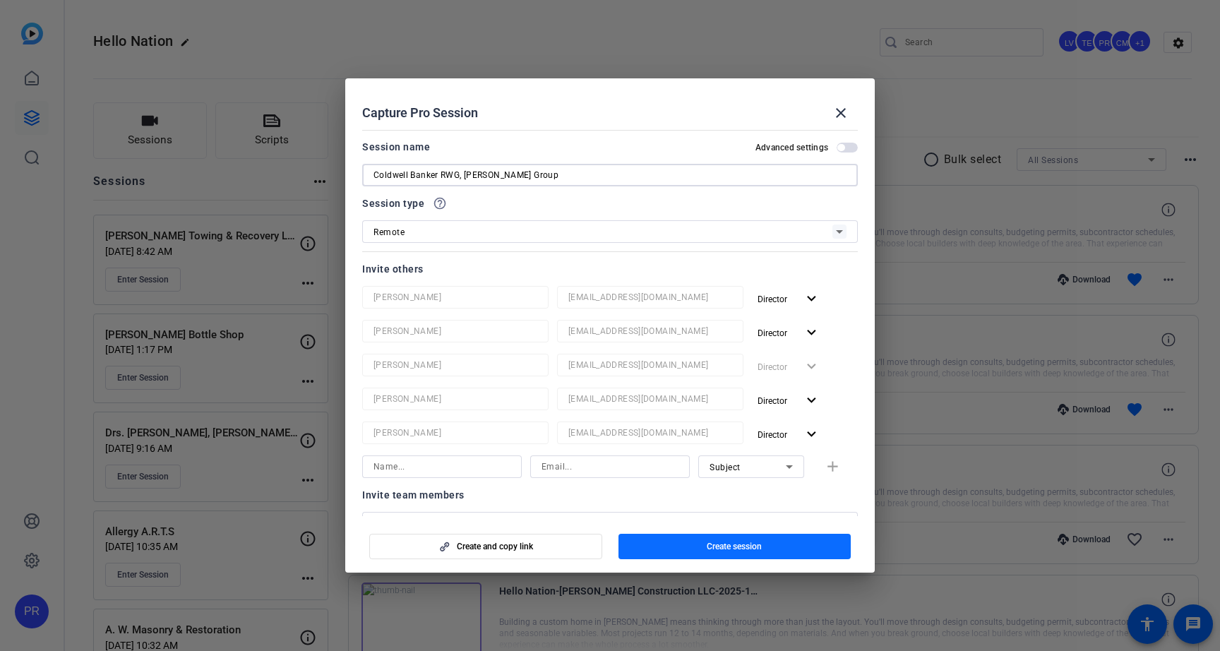
type input "Coldwell Banker RWG, [PERSON_NAME] Group"
click at [765, 543] on span "button" at bounding box center [735, 547] width 233 height 34
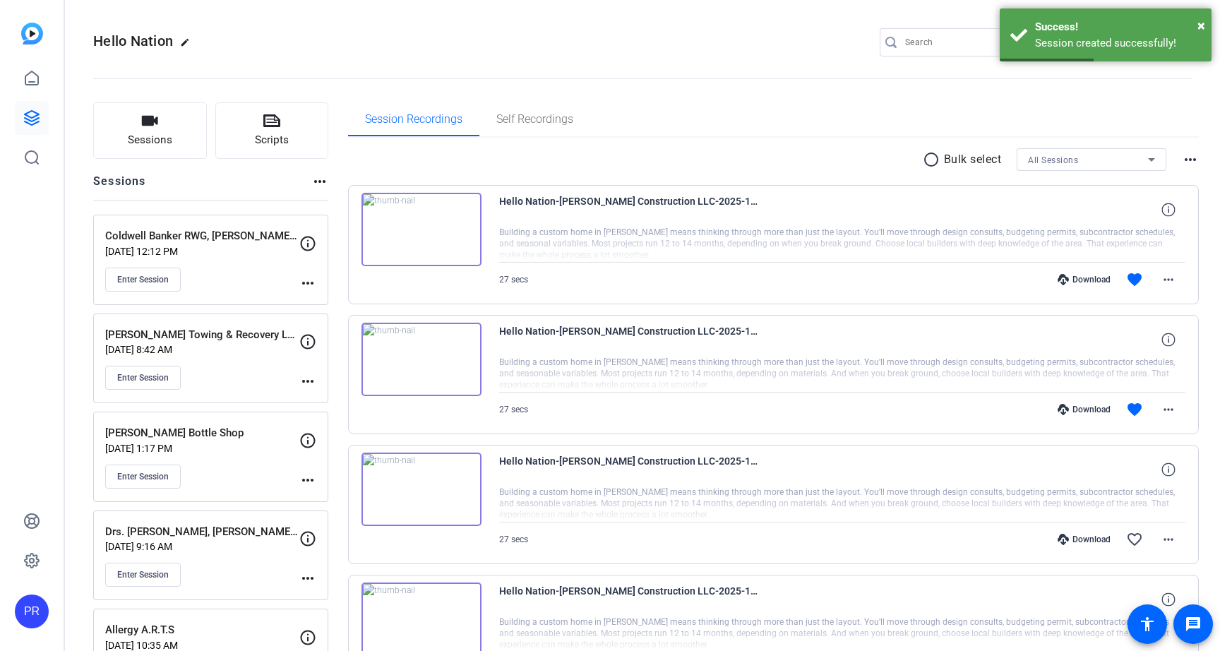
click at [304, 280] on mat-icon "more_horiz" at bounding box center [307, 283] width 17 height 17
click at [336, 307] on span "Edit Session" at bounding box center [343, 303] width 64 height 17
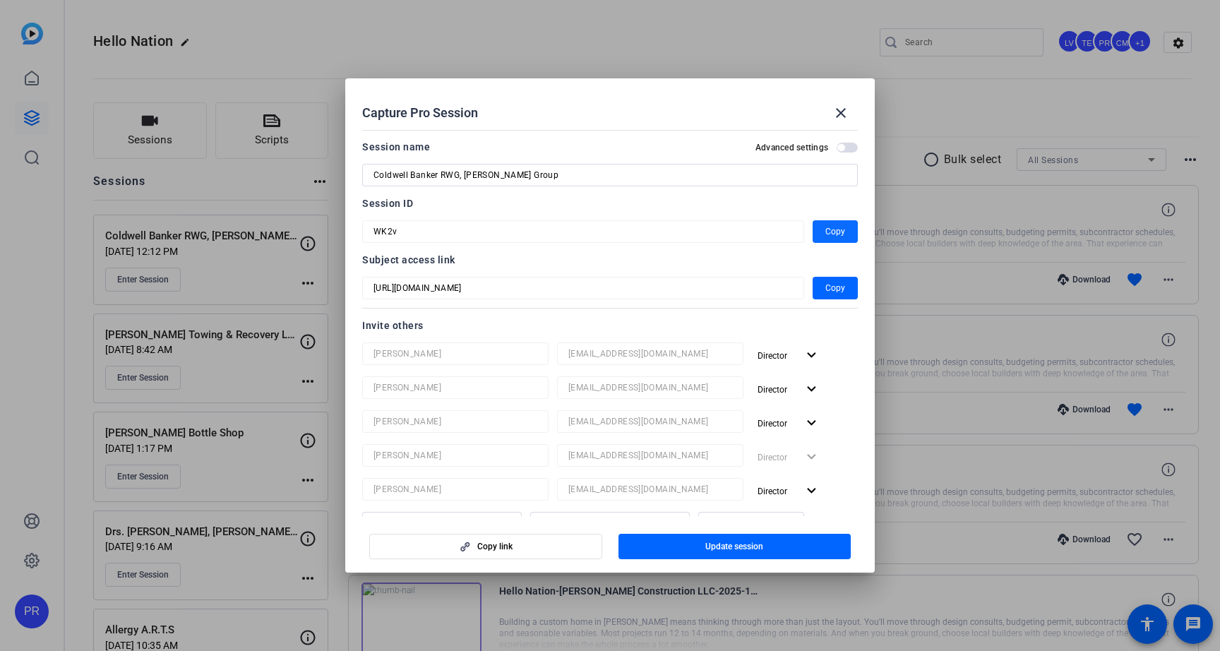
click at [845, 231] on span "button" at bounding box center [835, 232] width 45 height 34
click at [429, 172] on input "Coldwell Banker RWG, [PERSON_NAME] Group" at bounding box center [610, 175] width 473 height 17
